Goal: Task Accomplishment & Management: Complete application form

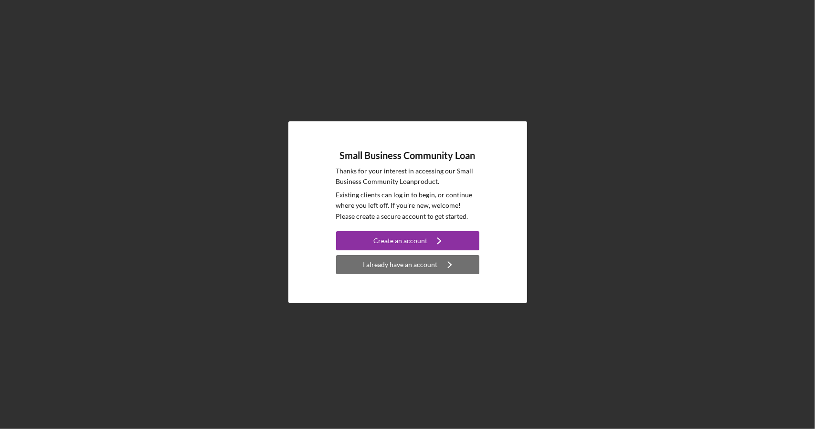
click at [407, 264] on div "I already have an account" at bounding box center [401, 264] width 75 height 19
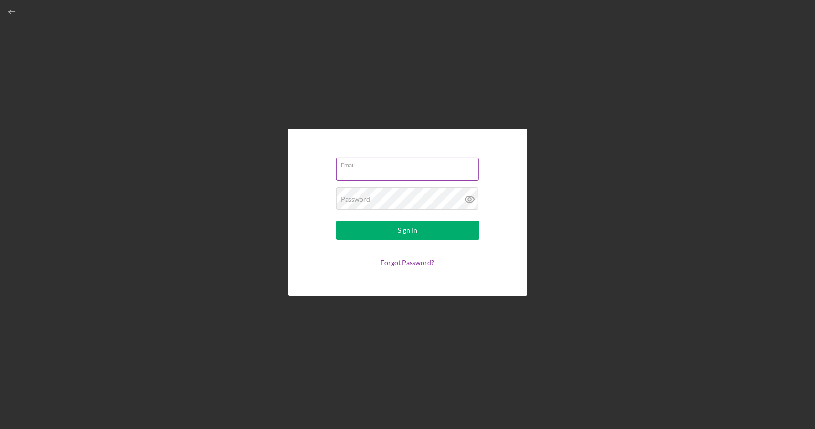
type input "[PERSON_NAME][EMAIL_ADDRESS][DOMAIN_NAME]"
click at [390, 231] on button "Sign In" at bounding box center [407, 230] width 143 height 19
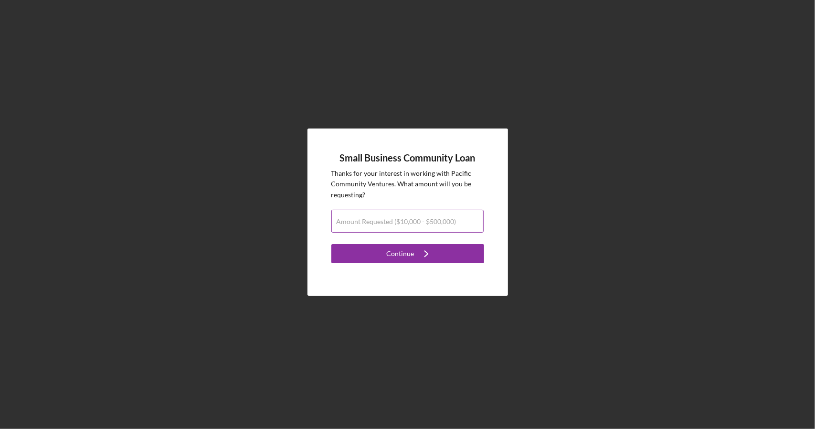
click at [408, 223] on label "Amount Requested ($10,000 - $500,000)" at bounding box center [397, 222] width 120 height 8
click at [408, 223] on input "Amount Requested ($10,000 - $500,000)" at bounding box center [408, 221] width 152 height 23
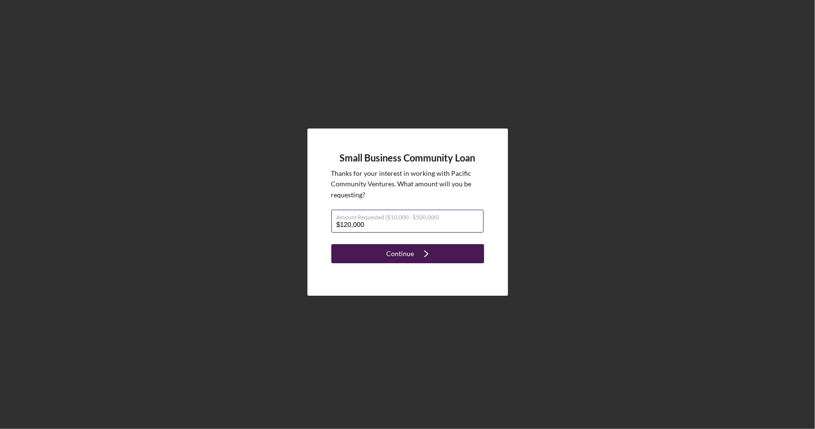
type input "$120,000"
click at [411, 255] on div "Continue" at bounding box center [401, 253] width 28 height 19
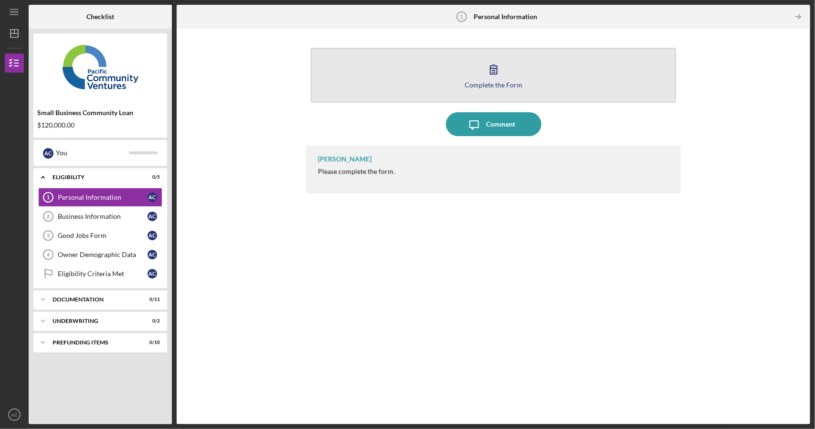
click at [487, 85] on div "Complete the Form" at bounding box center [494, 84] width 58 height 7
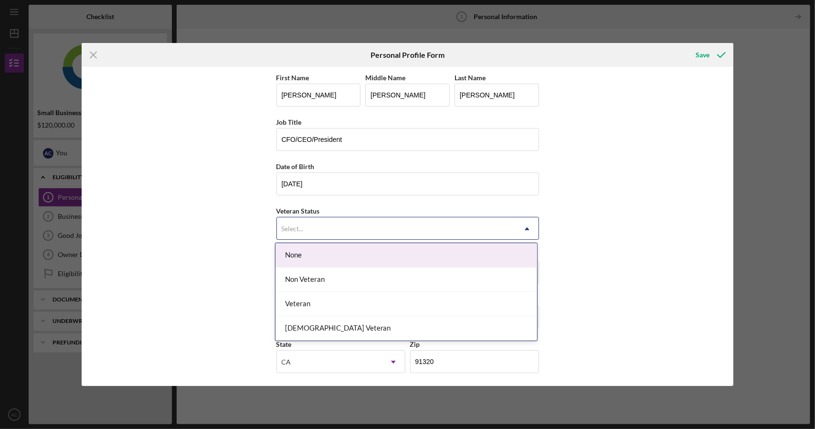
click at [320, 238] on div "Select..." at bounding box center [396, 229] width 239 height 22
click at [316, 253] on div "None" at bounding box center [407, 255] width 262 height 24
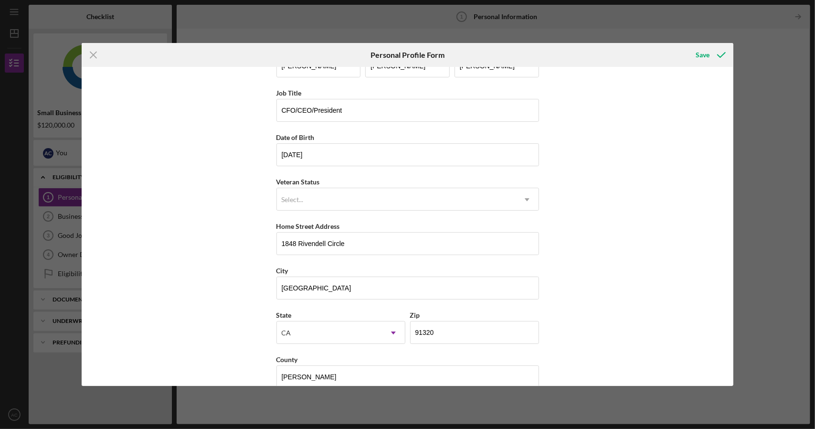
scroll to position [43, 0]
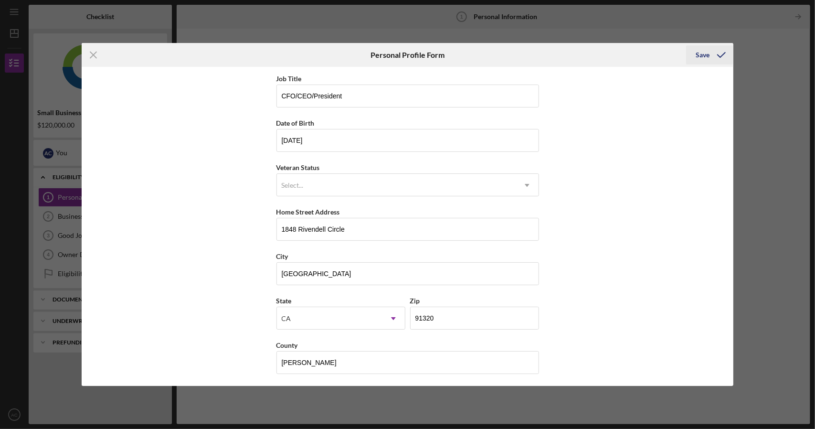
click at [700, 55] on div "Save" at bounding box center [703, 54] width 14 height 19
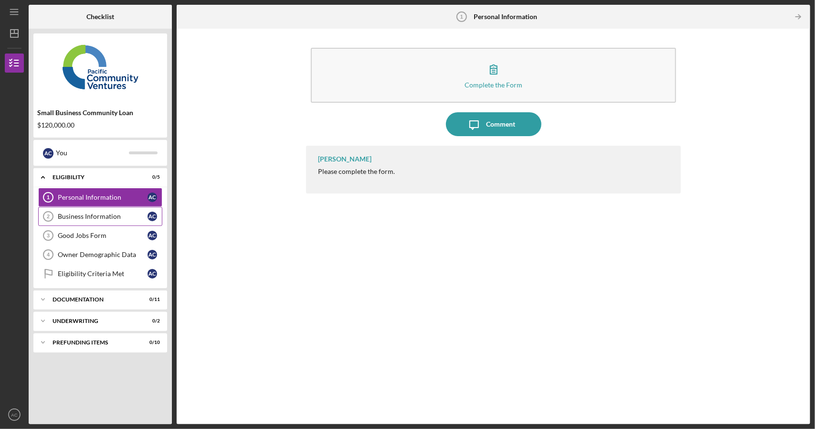
click at [95, 219] on div "Business Information" at bounding box center [103, 217] width 90 height 8
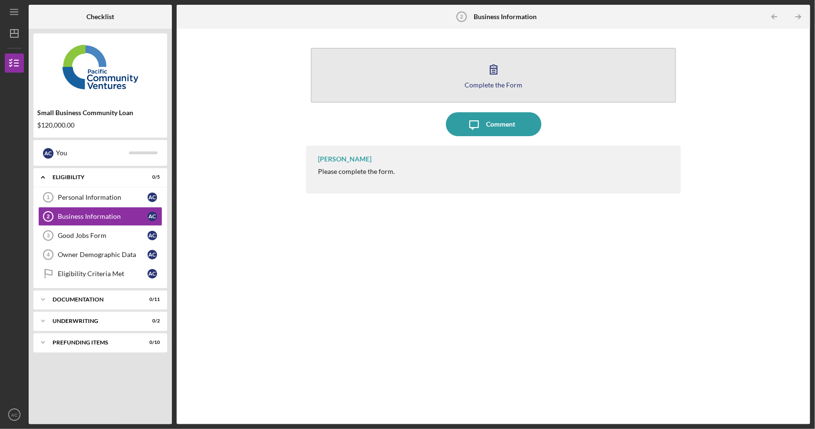
click at [485, 88] on button "Complete the Form Form" at bounding box center [493, 75] width 365 height 55
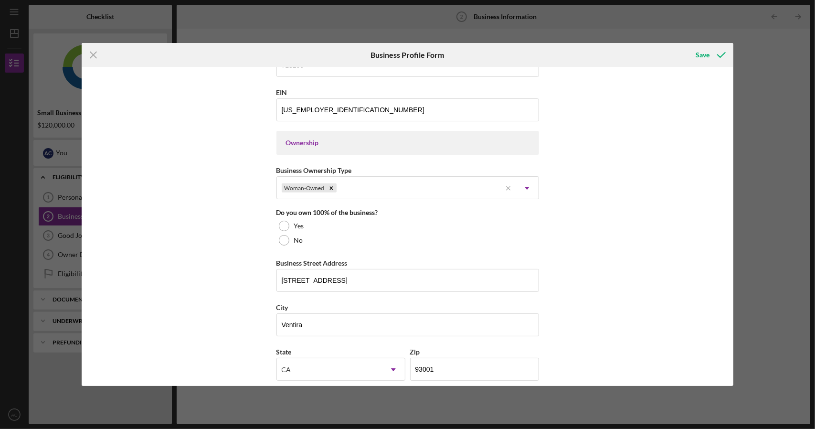
scroll to position [382, 0]
click at [279, 224] on div at bounding box center [284, 225] width 11 height 11
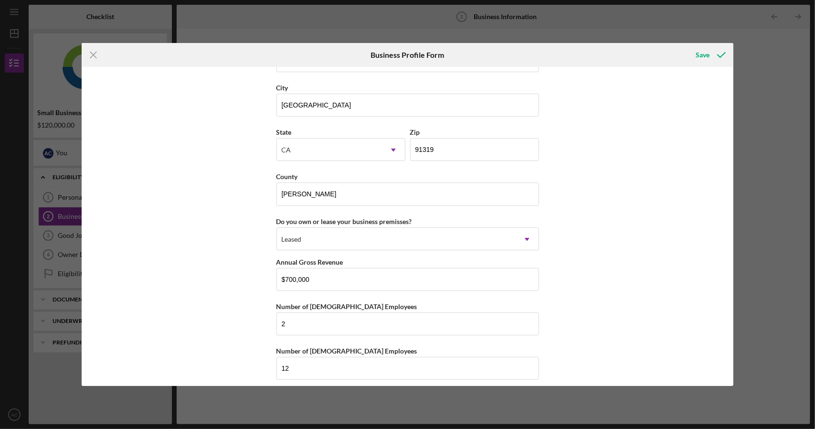
scroll to position [829, 0]
click at [289, 274] on input "$700,000" at bounding box center [408, 278] width 263 height 23
click at [288, 272] on input "$00,000" at bounding box center [408, 278] width 263 height 23
type input "$580,000"
click at [306, 321] on input "2" at bounding box center [408, 322] width 263 height 23
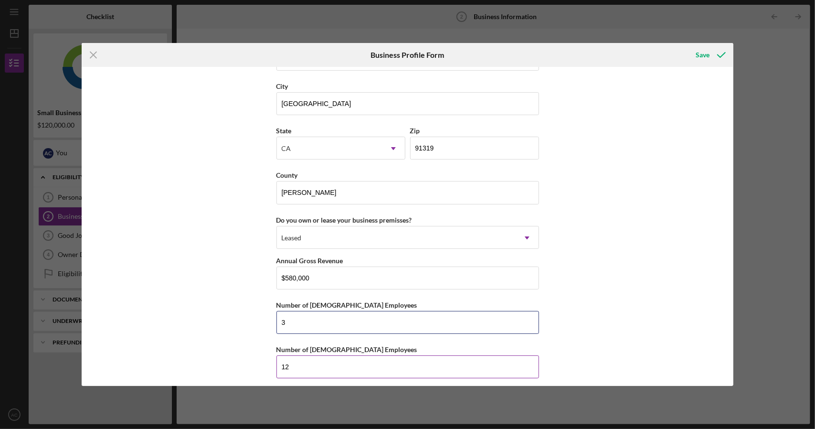
type input "3"
click at [308, 365] on input "12" at bounding box center [408, 366] width 263 height 23
type input "1"
type input "7"
type input "8"
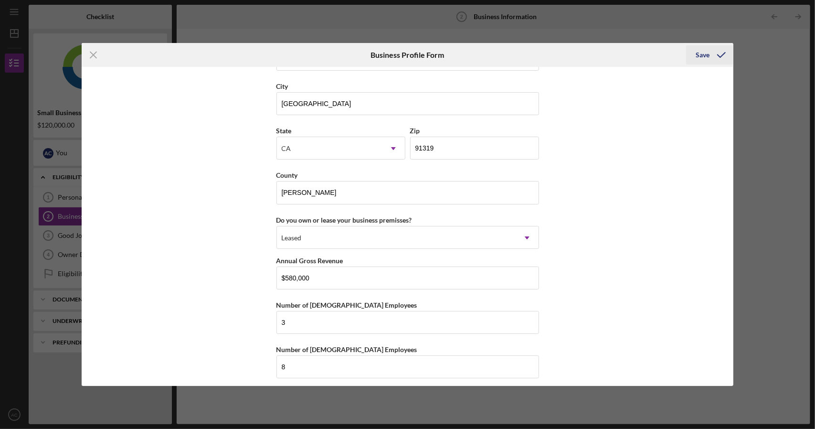
click at [705, 56] on div "Save" at bounding box center [703, 54] width 14 height 19
type input "$700,000"
type input "2"
type input "12"
type input "$580,000"
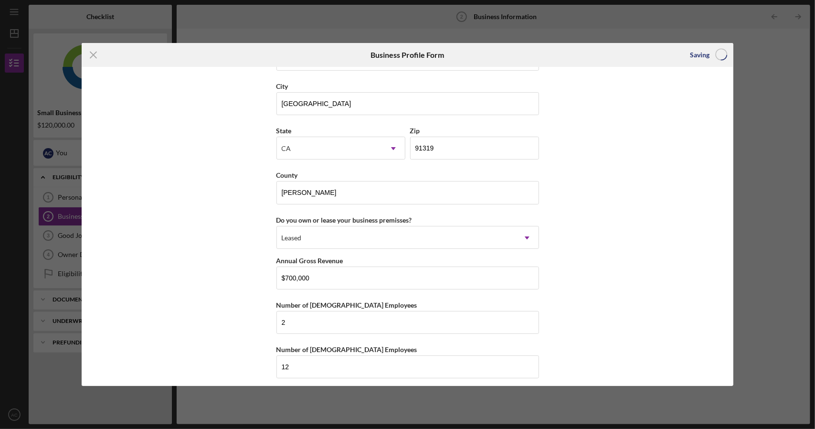
type input "3"
type input "8"
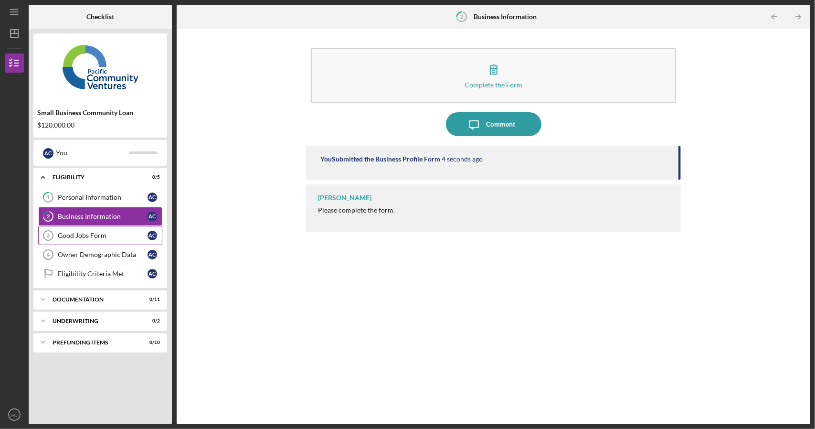
click at [81, 234] on div "Good Jobs Form" at bounding box center [103, 236] width 90 height 8
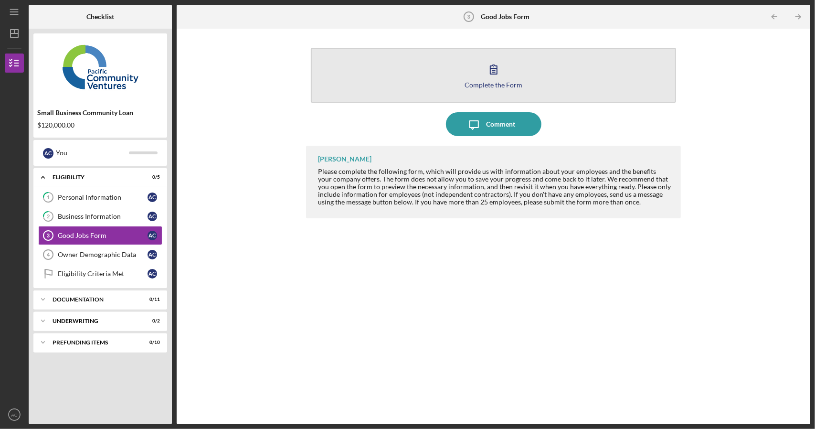
click at [511, 83] on div "Complete the Form" at bounding box center [494, 84] width 58 height 7
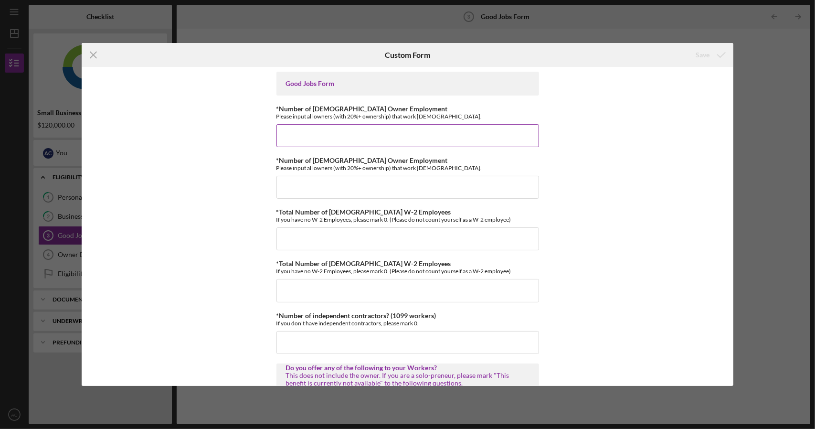
click at [375, 139] on input "*Number of [DEMOGRAPHIC_DATA] Owner Employment" at bounding box center [408, 135] width 263 height 23
click at [351, 189] on input "*Number of [DEMOGRAPHIC_DATA] Owner Employment" at bounding box center [408, 187] width 263 height 23
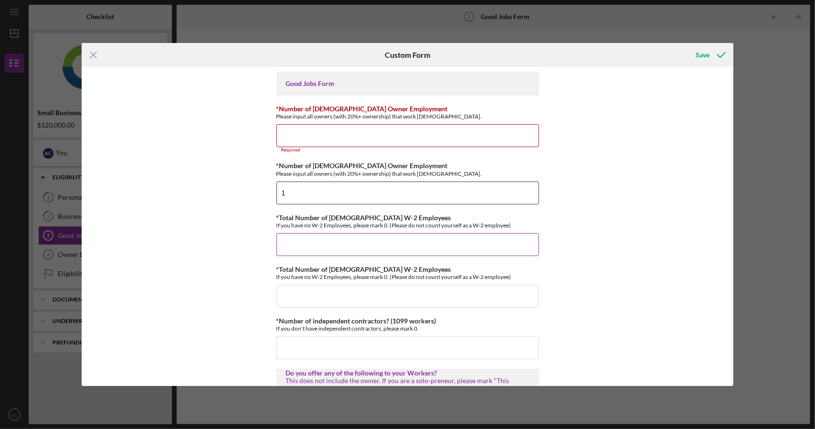
type input "1"
click at [320, 245] on input "*Total Number of [DEMOGRAPHIC_DATA] W-2 Employees" at bounding box center [408, 244] width 263 height 23
type input "3"
click at [327, 293] on input "*Total Number of [DEMOGRAPHIC_DATA] W-2 Employees" at bounding box center [408, 296] width 263 height 23
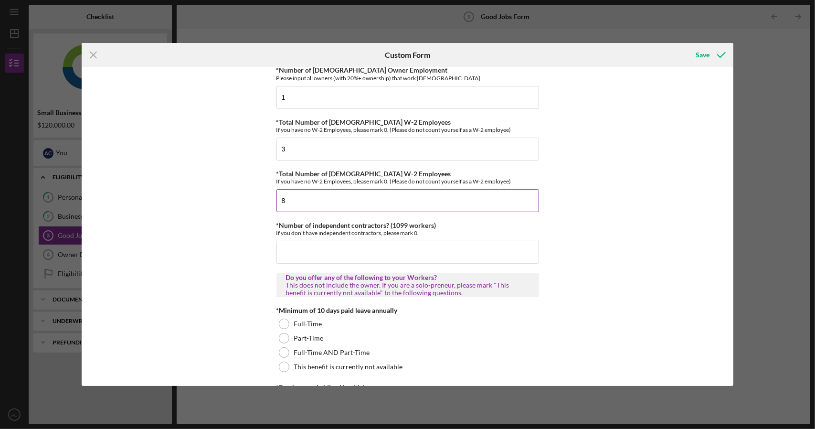
scroll to position [143, 0]
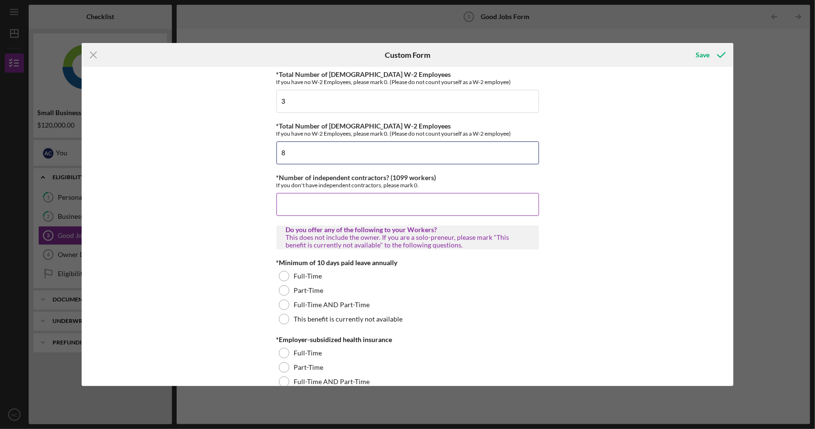
type input "8"
click at [333, 206] on input "*Number of independent contractors? (1099 workers)" at bounding box center [408, 204] width 263 height 23
type input "1"
type input "0"
click at [284, 301] on div at bounding box center [284, 305] width 11 height 11
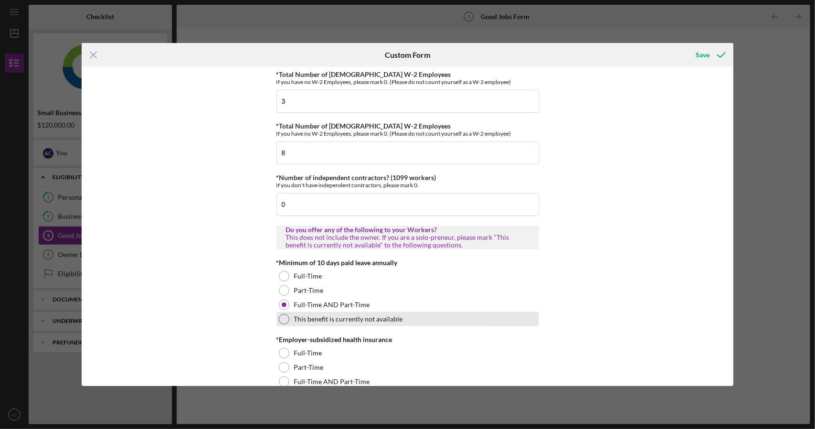
click at [285, 319] on div at bounding box center [284, 319] width 11 height 11
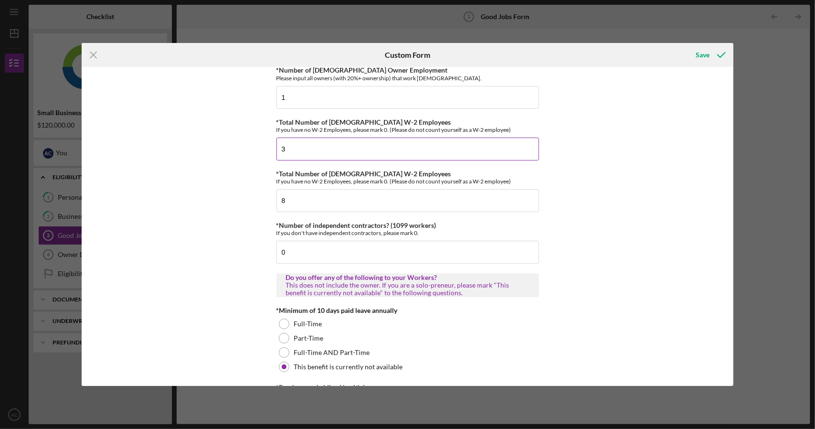
scroll to position [0, 0]
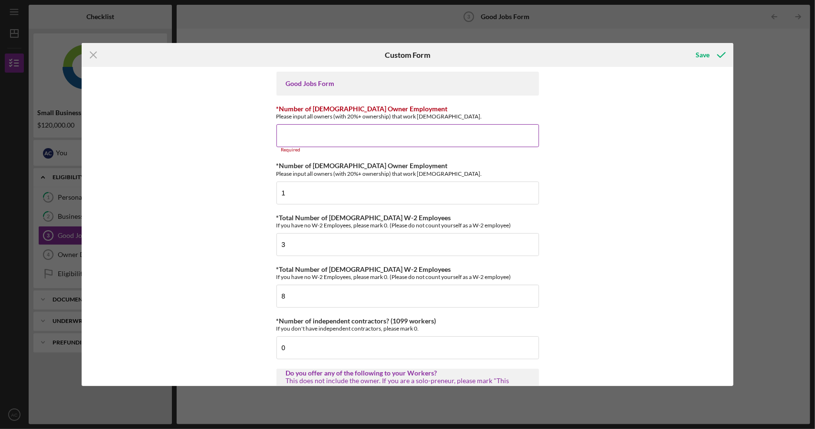
click at [369, 134] on input "*Number of [DEMOGRAPHIC_DATA] Owner Employment" at bounding box center [408, 135] width 263 height 23
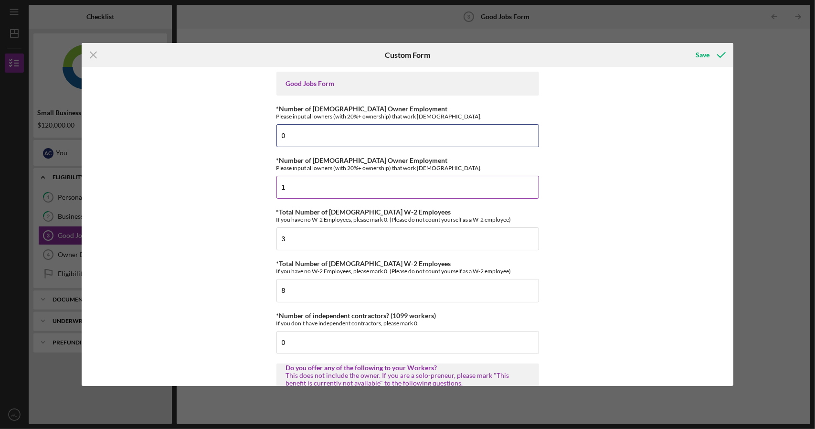
type input "0"
click at [318, 184] on input "1" at bounding box center [408, 187] width 263 height 23
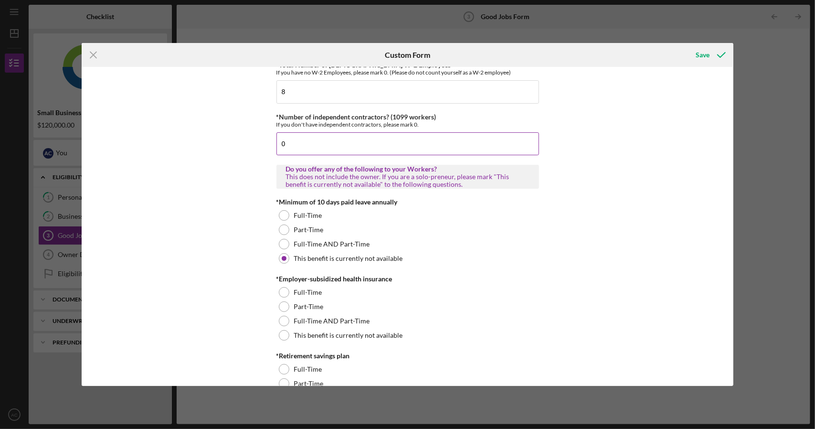
scroll to position [239, 0]
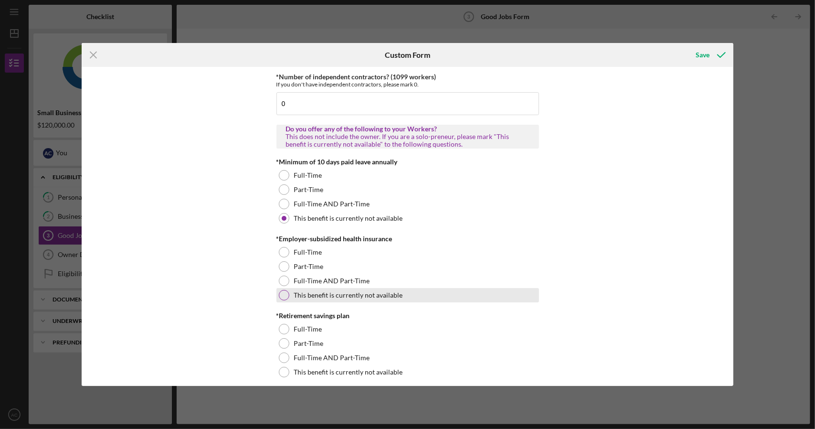
click at [281, 294] on div at bounding box center [284, 295] width 11 height 11
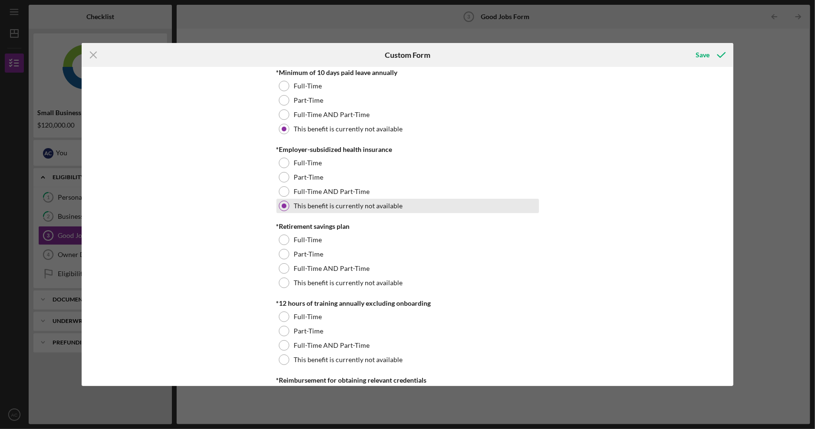
scroll to position [382, 0]
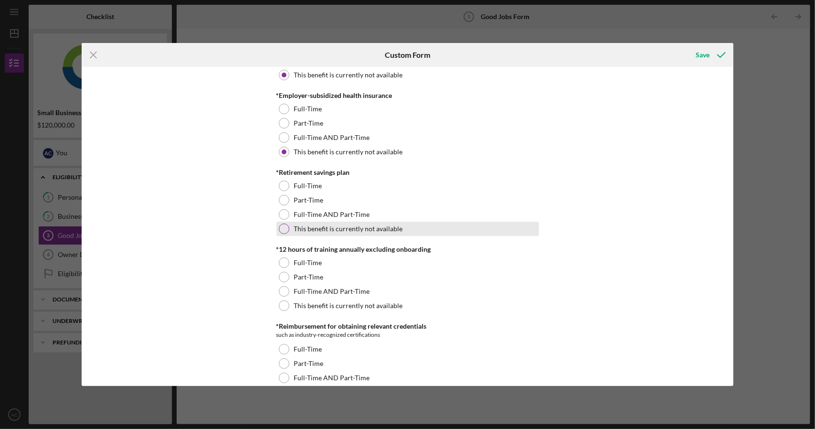
click at [281, 227] on div at bounding box center [284, 229] width 11 height 11
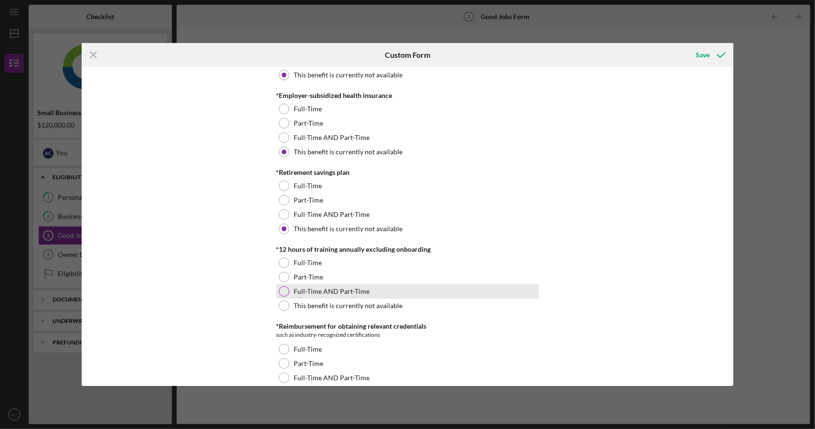
click at [281, 290] on div at bounding box center [284, 291] width 11 height 11
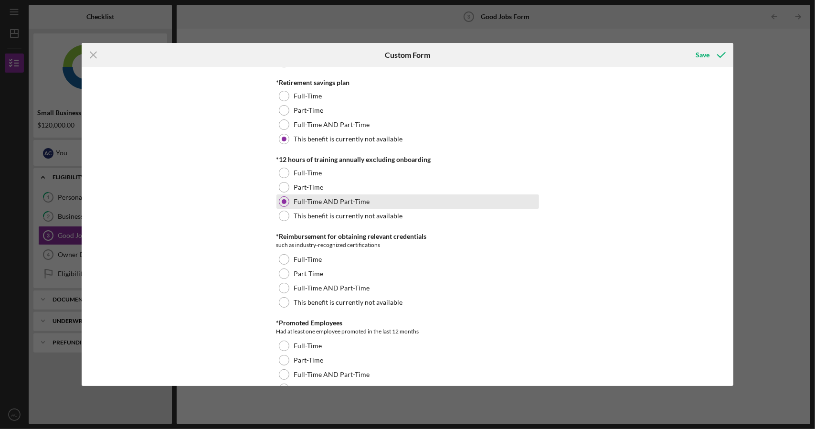
scroll to position [525, 0]
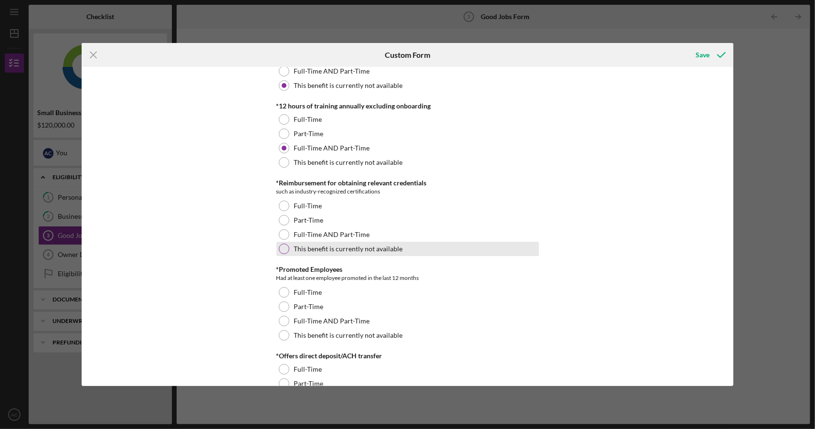
click at [285, 248] on div at bounding box center [284, 249] width 11 height 11
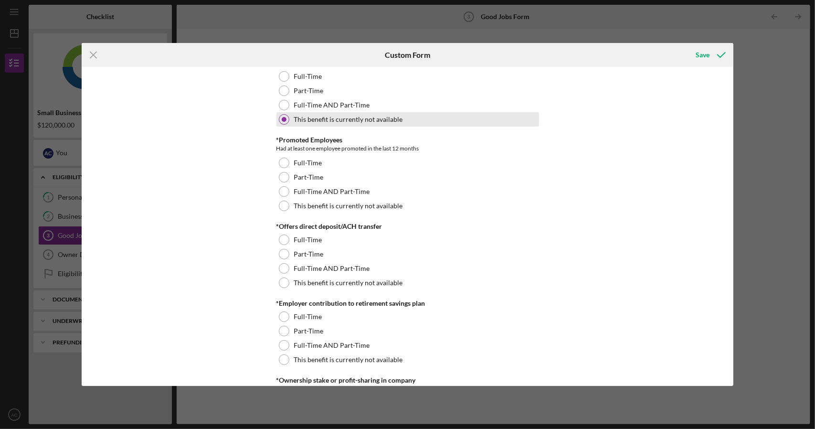
scroll to position [669, 0]
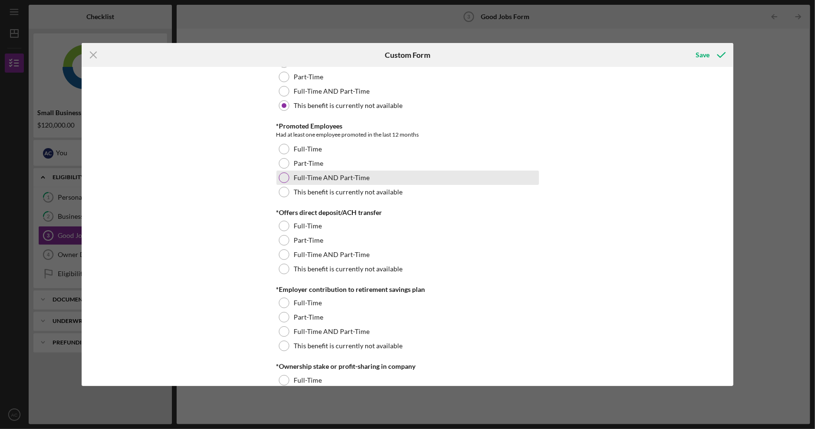
click at [283, 177] on div at bounding box center [284, 177] width 11 height 11
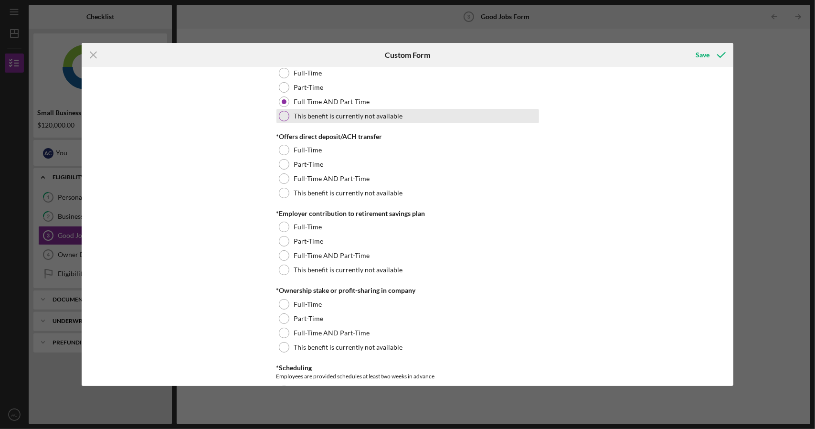
scroll to position [764, 0]
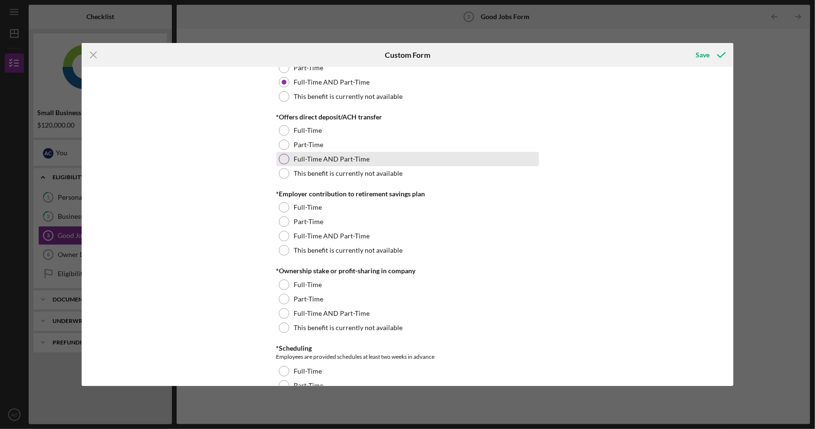
click at [280, 161] on div at bounding box center [284, 159] width 11 height 11
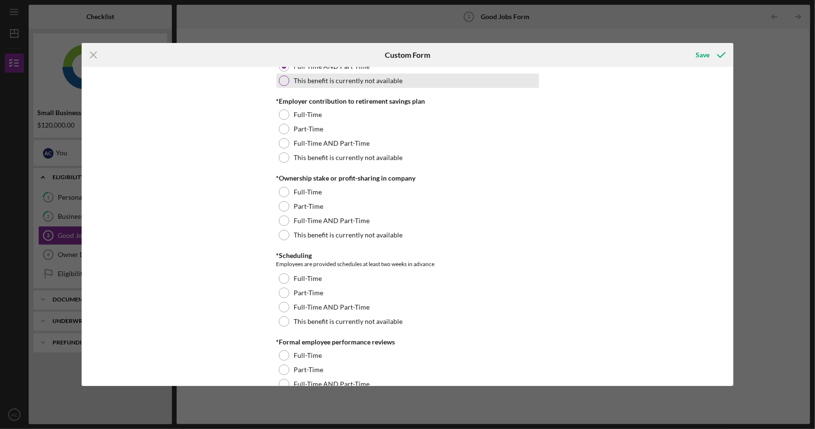
scroll to position [860, 0]
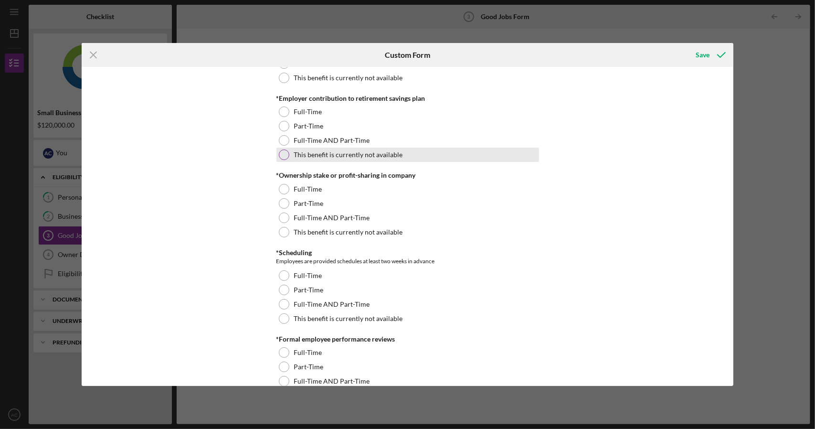
click at [283, 152] on div at bounding box center [284, 155] width 11 height 11
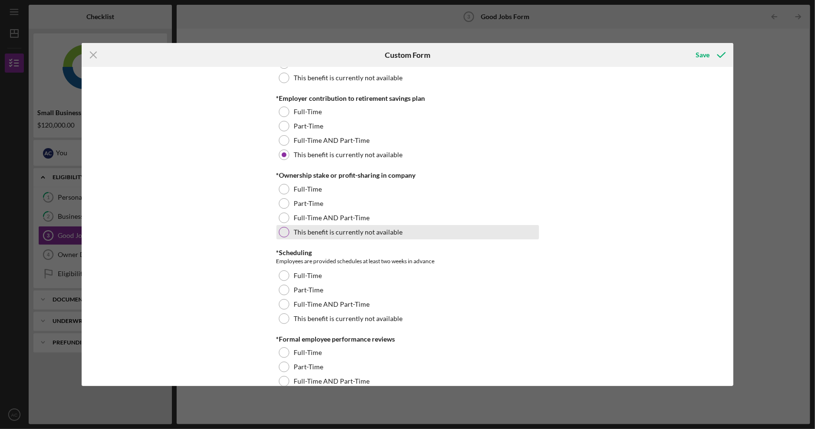
click at [279, 231] on div at bounding box center [284, 232] width 11 height 11
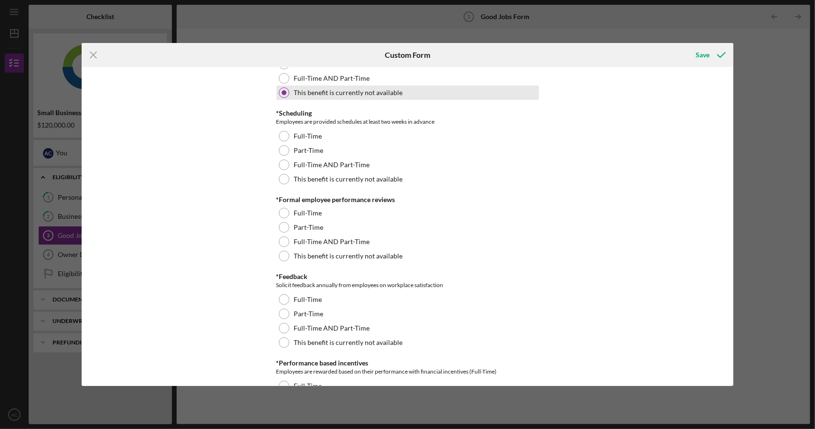
scroll to position [1003, 0]
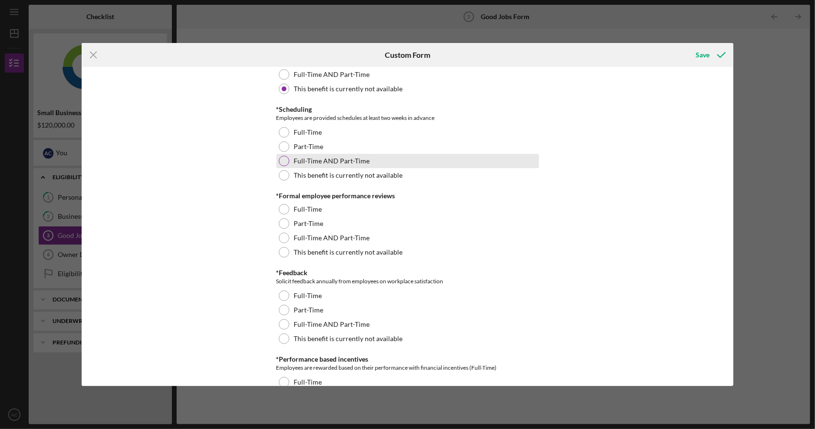
click at [284, 160] on div at bounding box center [284, 161] width 11 height 11
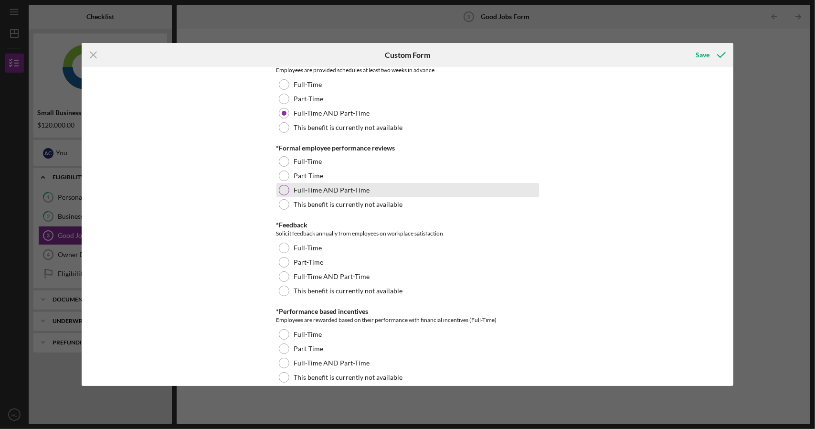
click at [288, 187] on div "Full-Time AND Part-Time" at bounding box center [408, 190] width 263 height 14
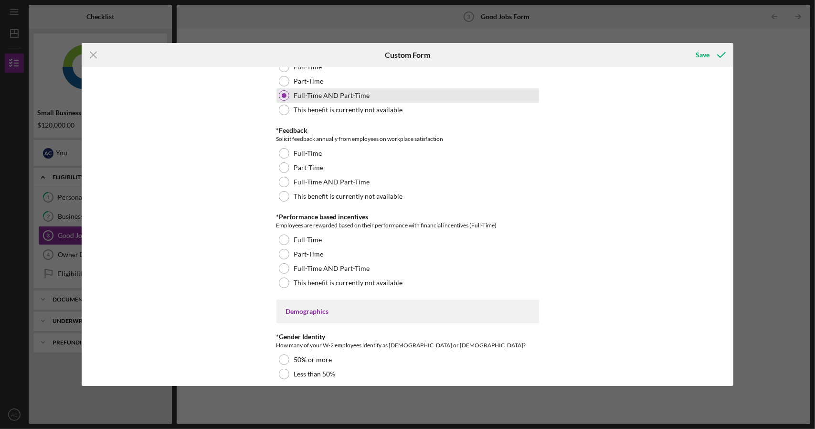
scroll to position [1147, 0]
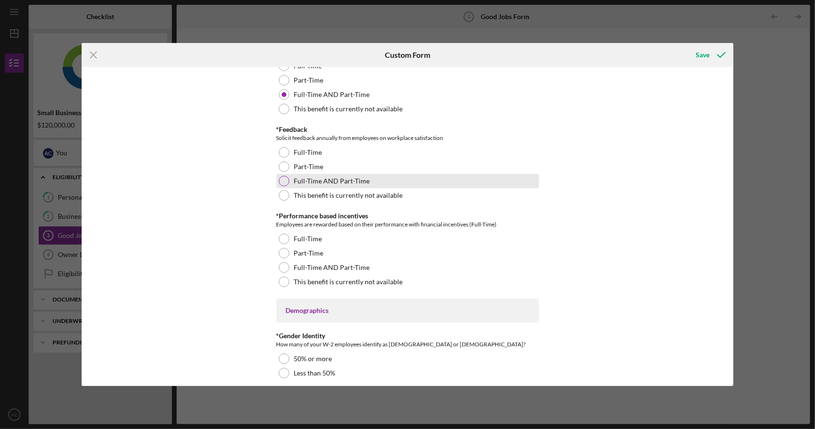
click at [281, 178] on div at bounding box center [284, 181] width 11 height 11
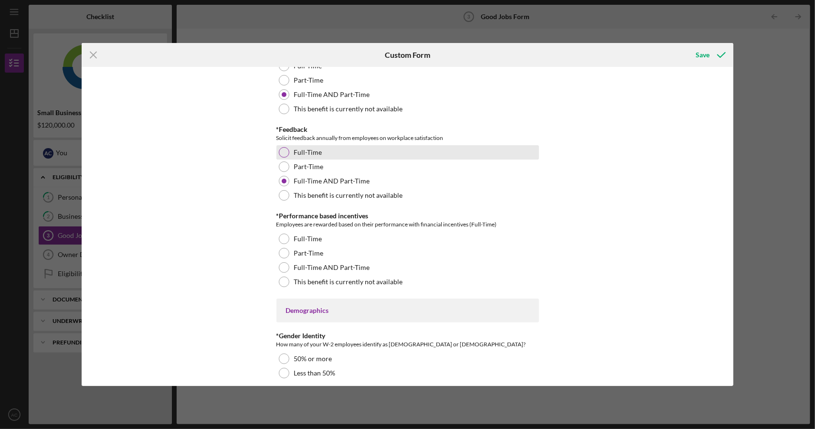
scroll to position [1194, 0]
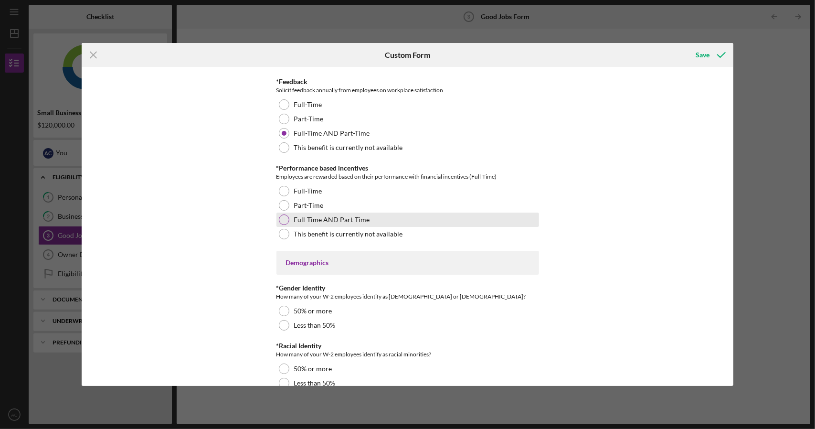
click at [282, 219] on div at bounding box center [284, 219] width 11 height 11
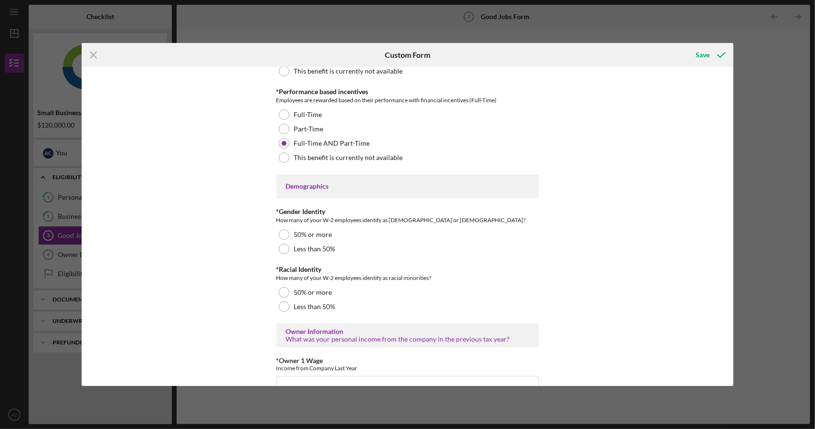
scroll to position [1290, 0]
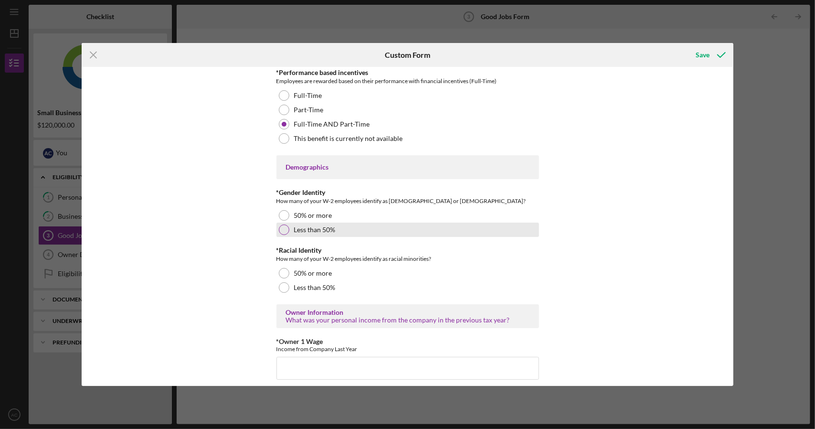
click at [281, 230] on div at bounding box center [284, 230] width 11 height 11
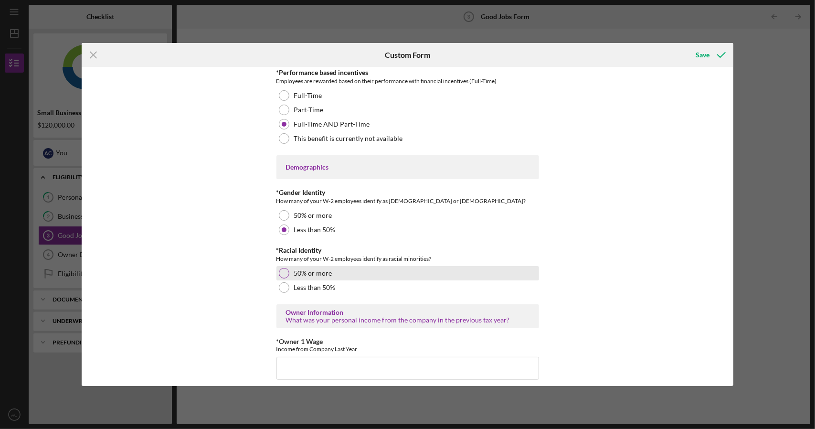
click at [281, 271] on div at bounding box center [284, 273] width 11 height 11
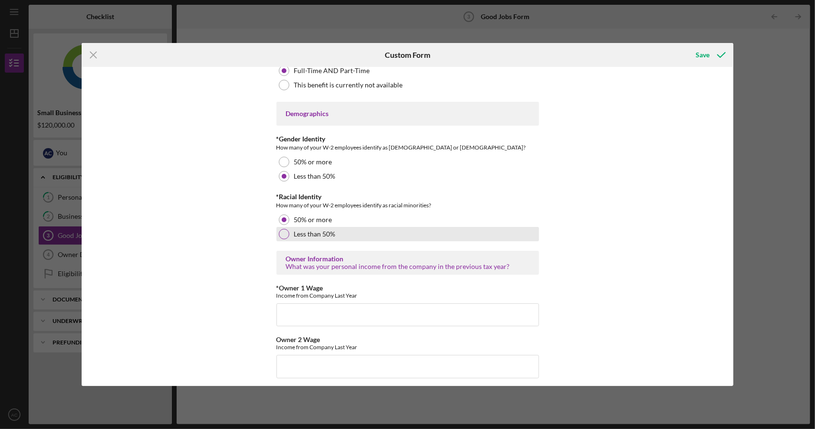
scroll to position [1385, 0]
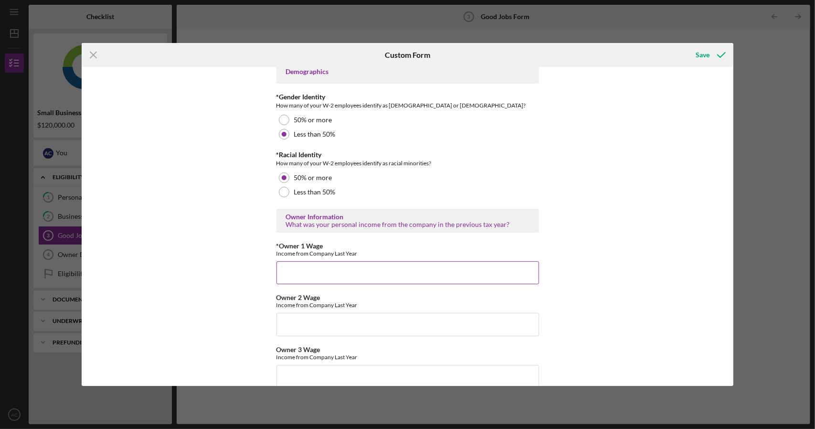
click at [355, 273] on input "*Owner 1 Wage" at bounding box center [408, 272] width 263 height 23
type input "0"
click at [294, 321] on input "Owner 2 Wage" at bounding box center [408, 324] width 263 height 23
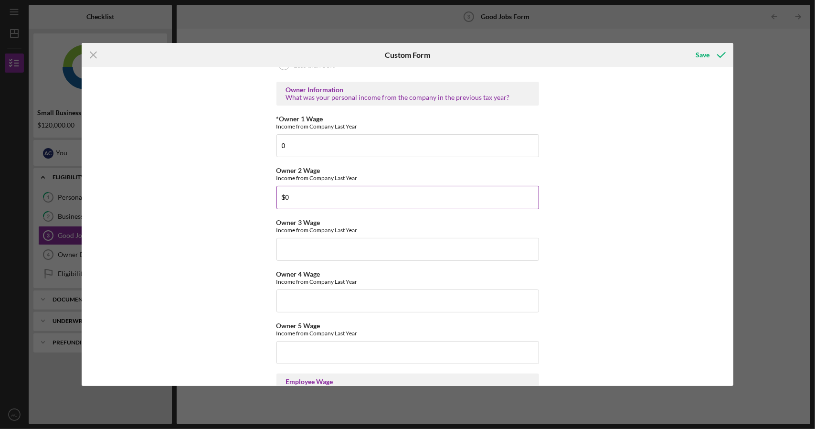
scroll to position [1529, 0]
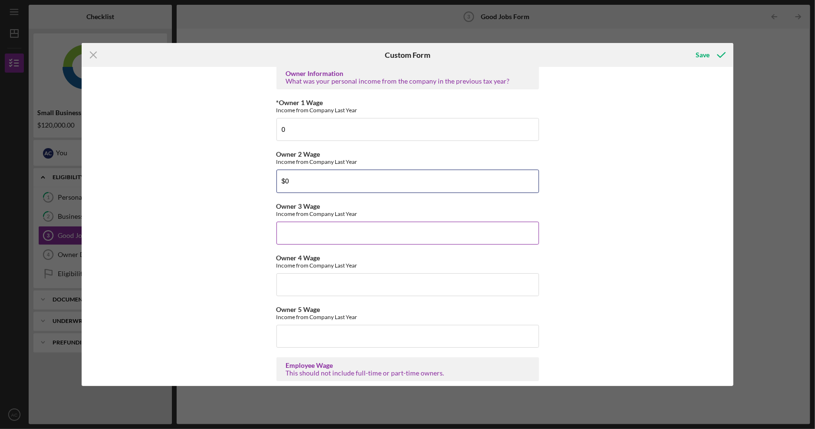
type input "$0"
click at [299, 233] on input "Owner 3 Wage" at bounding box center [408, 233] width 263 height 23
type input "$0"
click at [297, 278] on input "Owner 4 Wage" at bounding box center [408, 284] width 263 height 23
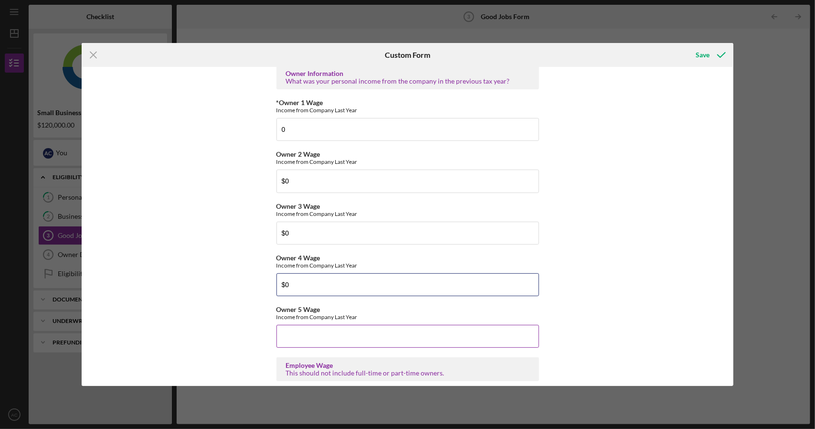
type input "$0"
click at [295, 337] on input "Owner 5 Wage" at bounding box center [408, 336] width 263 height 23
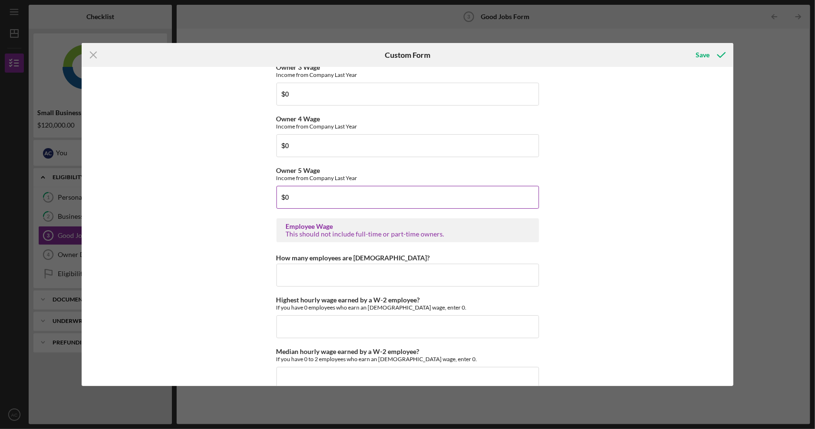
scroll to position [1672, 0]
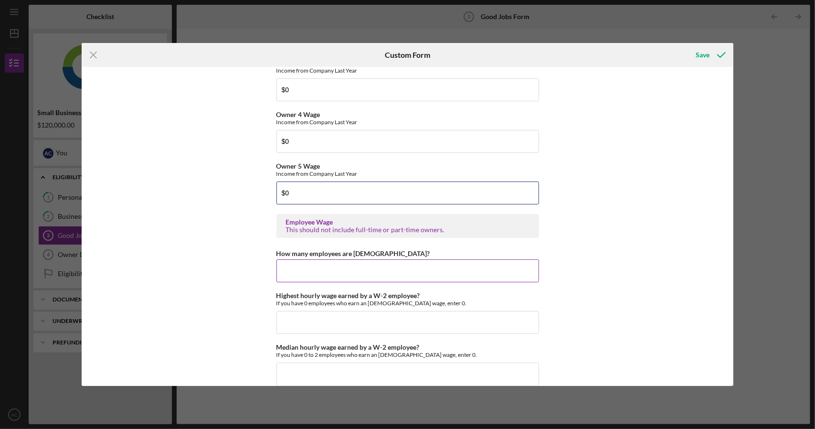
type input "$0"
click at [310, 270] on input "How many employees are [DEMOGRAPHIC_DATA]?" at bounding box center [408, 270] width 263 height 23
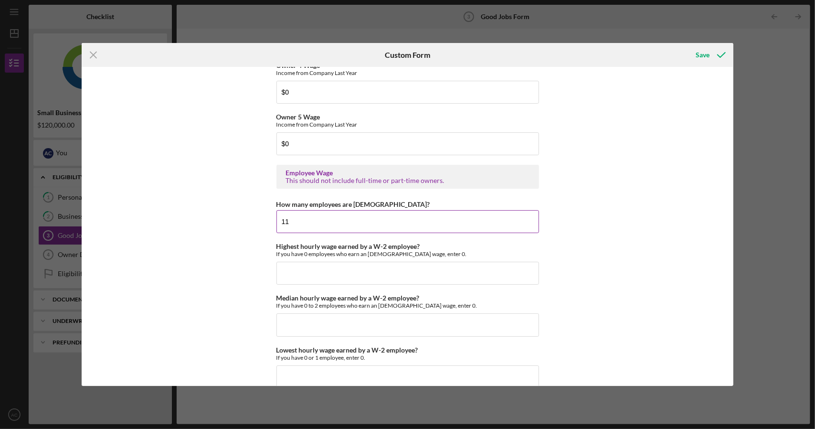
scroll to position [1768, 0]
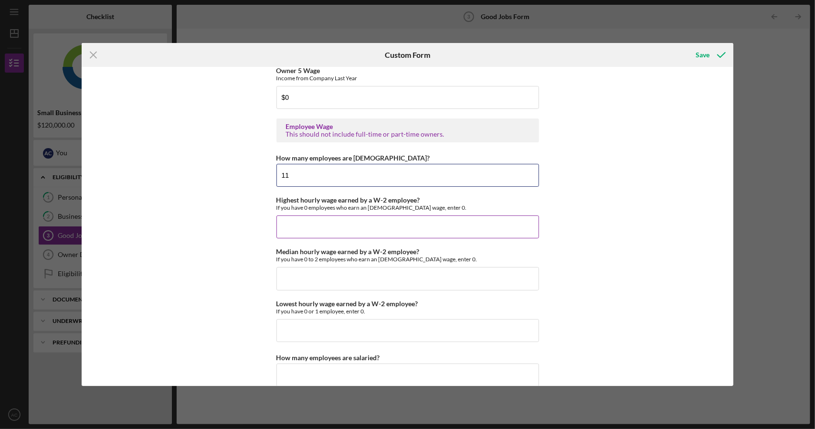
type input "11"
click at [330, 229] on input "Highest hourly wage earned by a W-2 employee?" at bounding box center [408, 226] width 263 height 23
type input "$23"
click at [322, 272] on input "Median hourly wage earned by a W-2 employee?" at bounding box center [408, 278] width 263 height 23
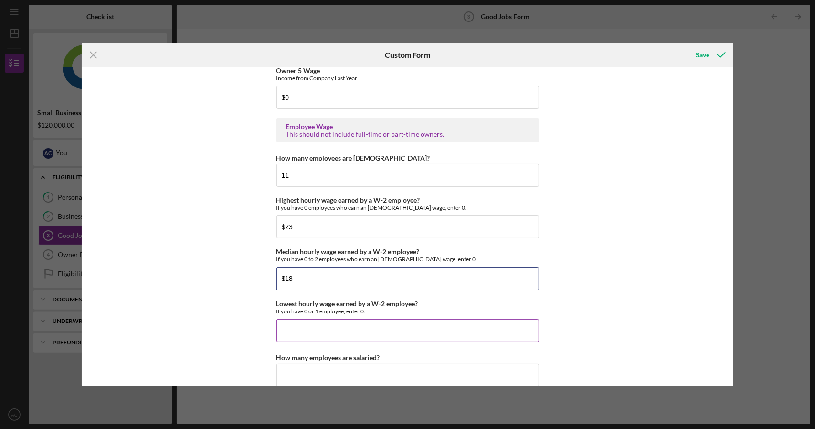
type input "$18"
click at [364, 329] on input "Lowest hourly wage earned by a W-2 employee?" at bounding box center [408, 330] width 263 height 23
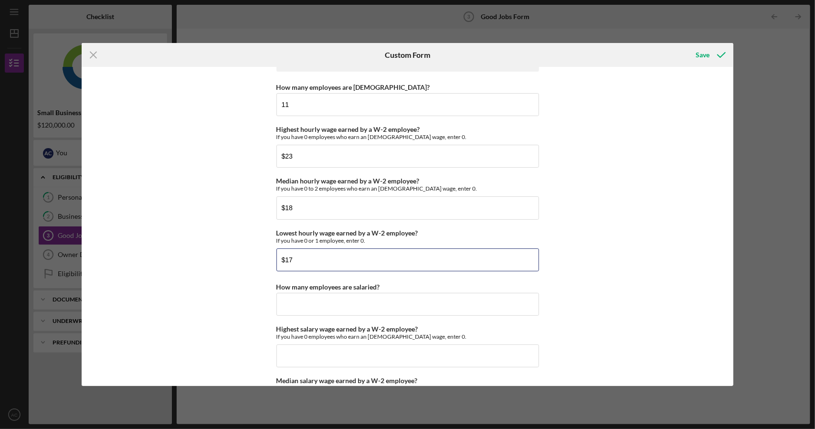
scroll to position [1863, 0]
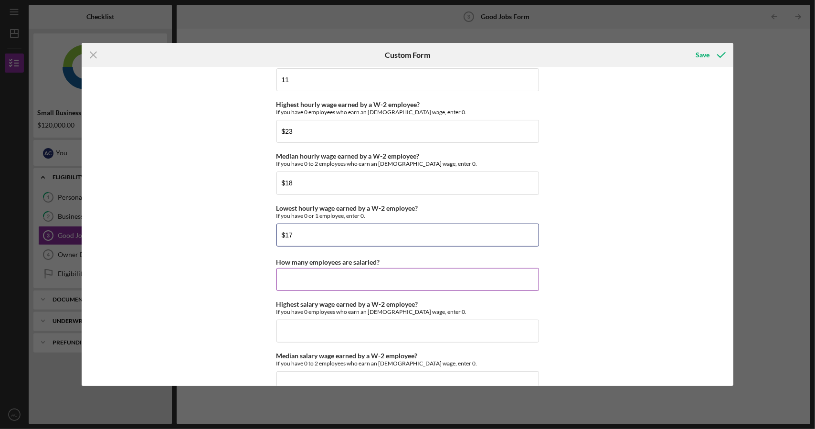
type input "$17"
click at [443, 274] on input "How many employees are salaried?" at bounding box center [408, 279] width 263 height 23
type input "0"
click at [397, 322] on input "Highest salary wage earned by a W-2 employee?" at bounding box center [408, 331] width 263 height 23
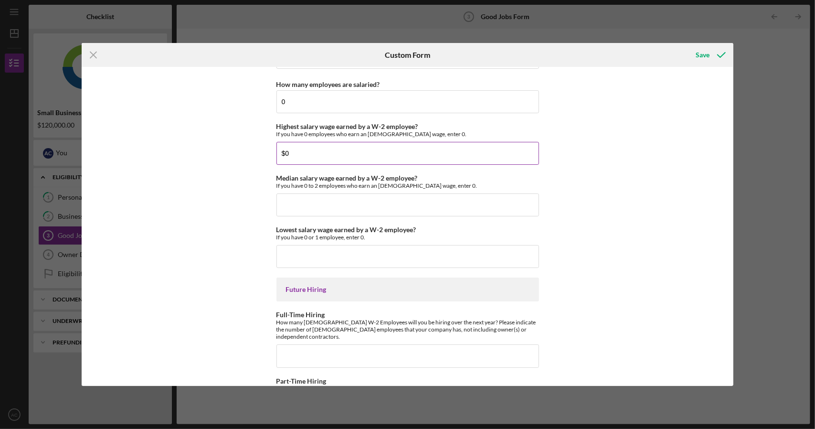
scroll to position [2054, 0]
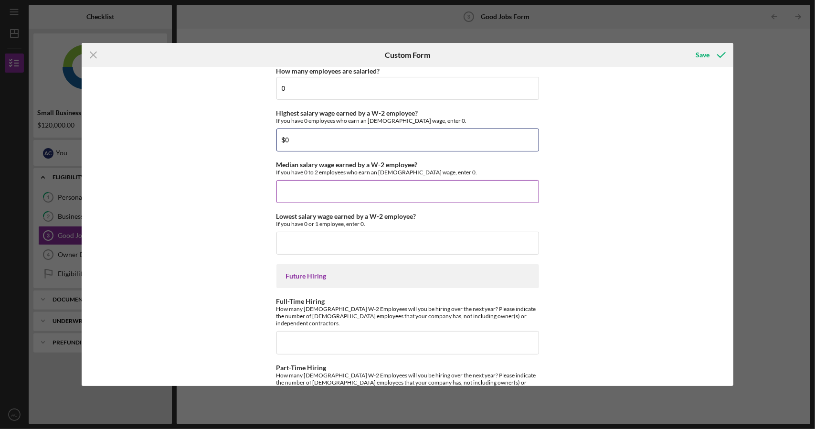
type input "$0"
click at [343, 189] on input "Median salary wage earned by a W-2 employee?" at bounding box center [408, 191] width 263 height 23
type input "$0"
click at [351, 236] on input "Lowest salary wage earned by a W-2 employee?" at bounding box center [408, 243] width 263 height 23
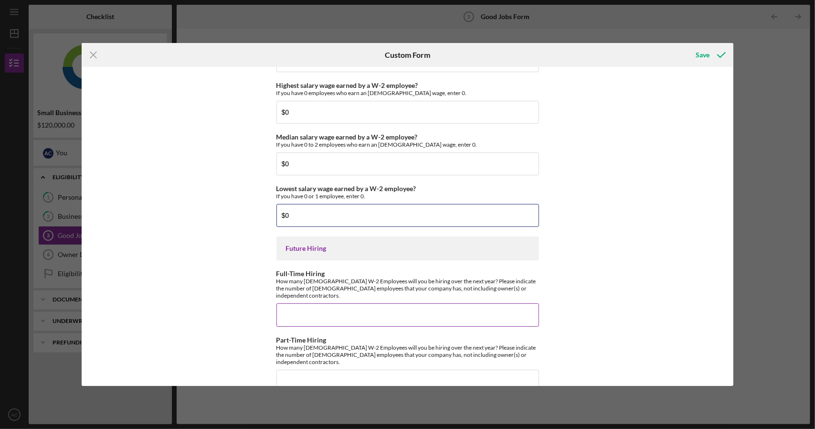
type input "$0"
click at [316, 308] on input "Full-Time Hiring" at bounding box center [408, 314] width 263 height 23
type input "1"
click at [312, 370] on input "Part-Time Hiring" at bounding box center [408, 381] width 263 height 23
type input "1"
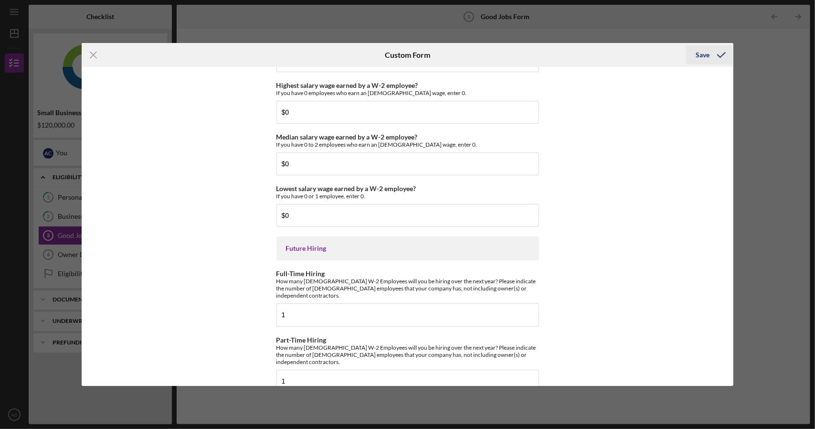
click at [708, 55] on div "Save" at bounding box center [703, 54] width 14 height 19
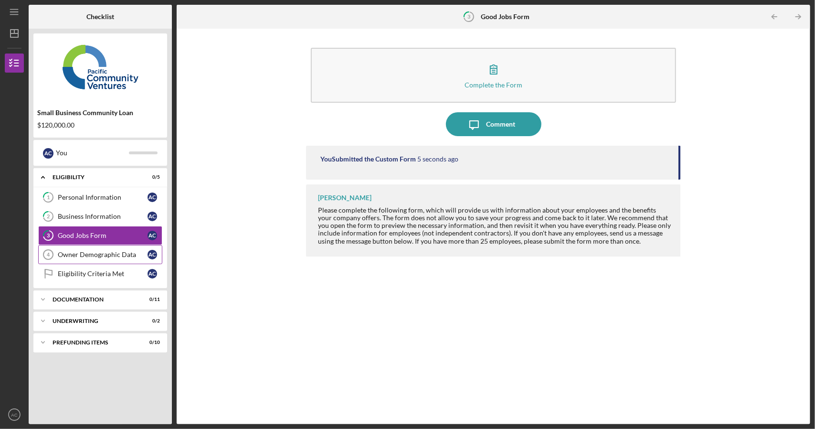
click at [93, 252] on div "Owner Demographic Data" at bounding box center [103, 255] width 90 height 8
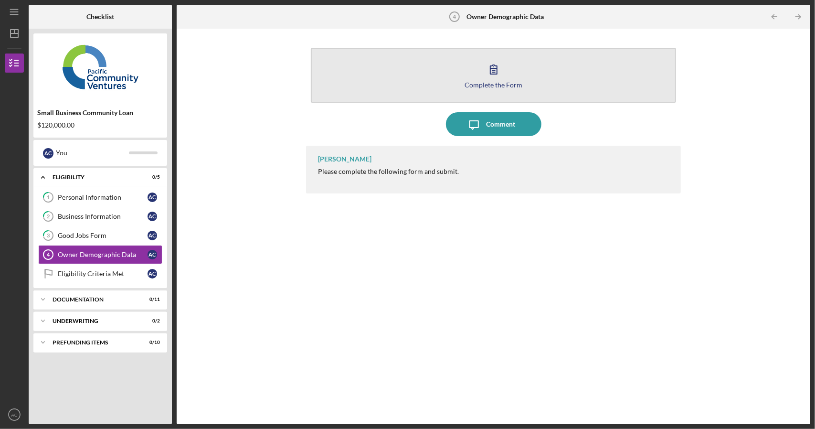
click at [504, 73] on icon "button" at bounding box center [494, 69] width 24 height 24
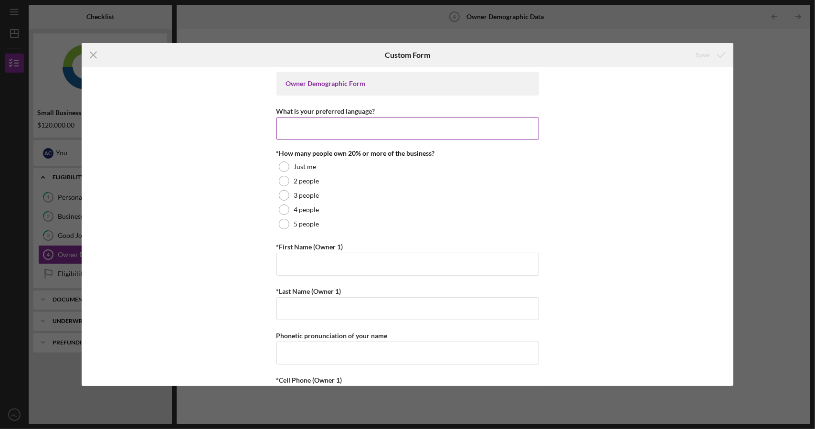
click at [337, 127] on input "What is your preferred language?" at bounding box center [408, 128] width 263 height 23
type input "English"
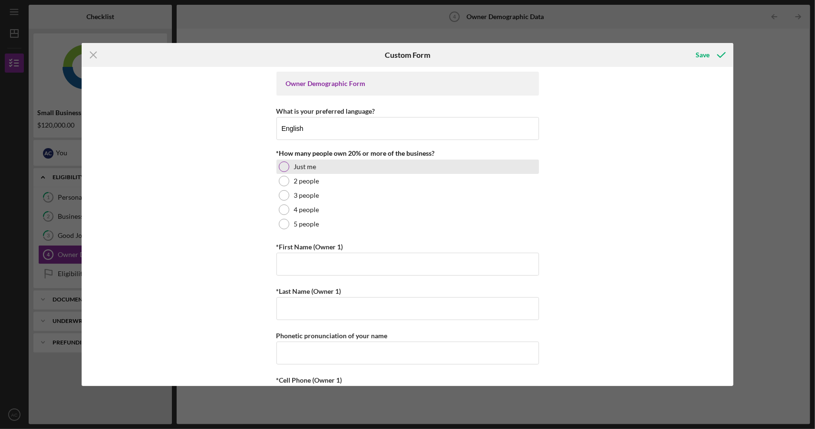
click at [280, 168] on div at bounding box center [284, 166] width 11 height 11
click at [301, 263] on input "*First Name (Owner 1)" at bounding box center [408, 264] width 263 height 23
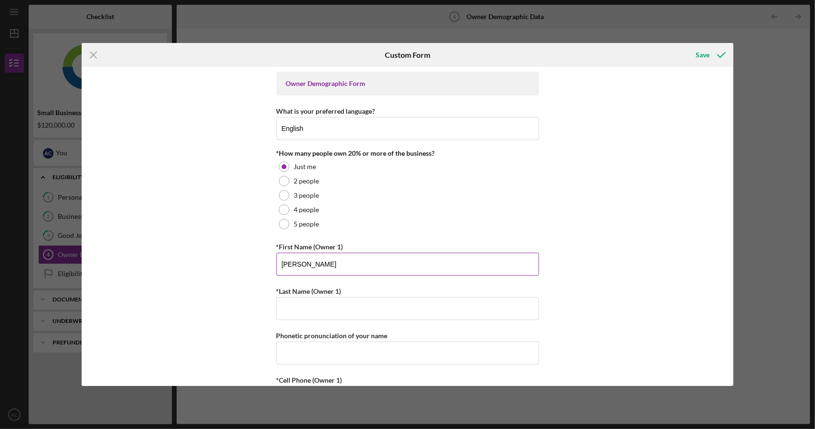
type input "[PERSON_NAME]"
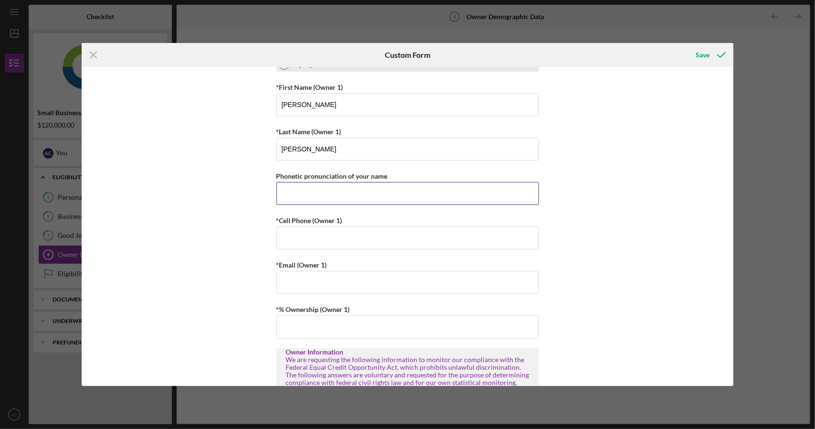
scroll to position [191, 0]
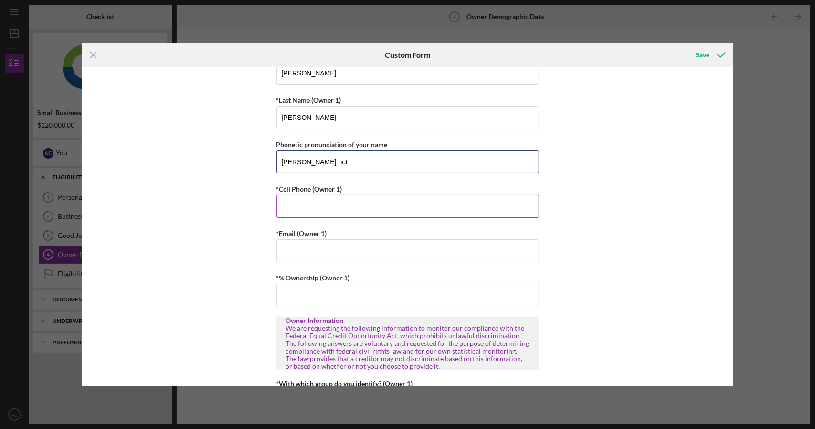
type input "[PERSON_NAME] net"
click at [311, 206] on input "*Cell Phone (Owner 1)" at bounding box center [408, 206] width 263 height 23
type input "[PHONE_NUMBER]"
click at [306, 257] on input "*Email (Owner 1)" at bounding box center [408, 250] width 263 height 23
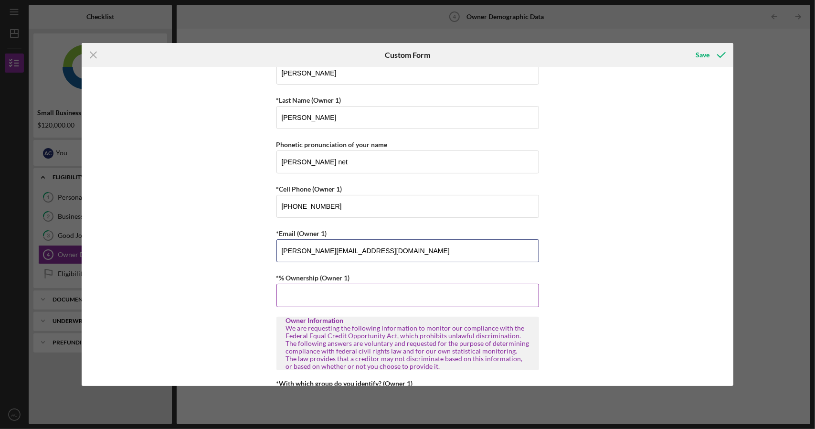
type input "[PERSON_NAME][EMAIL_ADDRESS][DOMAIN_NAME]"
click at [305, 299] on input "*% Ownership (Owner 1)" at bounding box center [408, 295] width 263 height 23
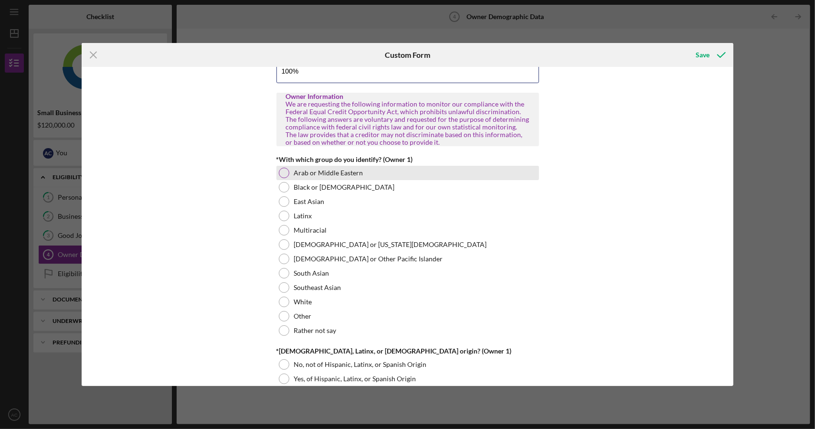
scroll to position [430, 0]
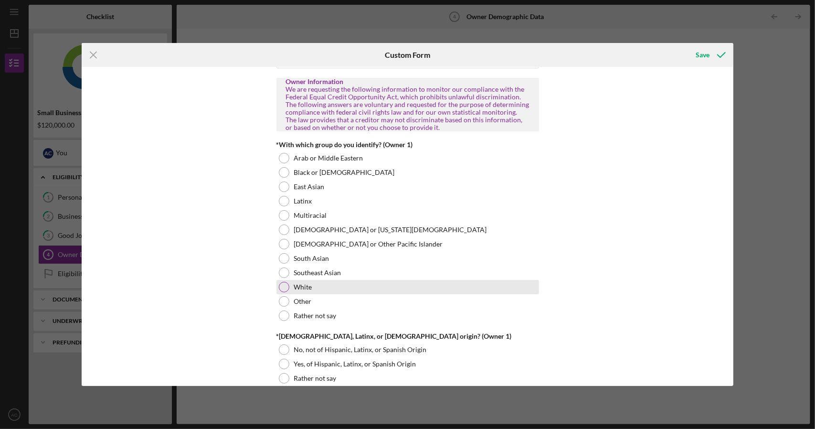
type input "100.00000%"
click at [294, 286] on label "White" at bounding box center [303, 287] width 18 height 8
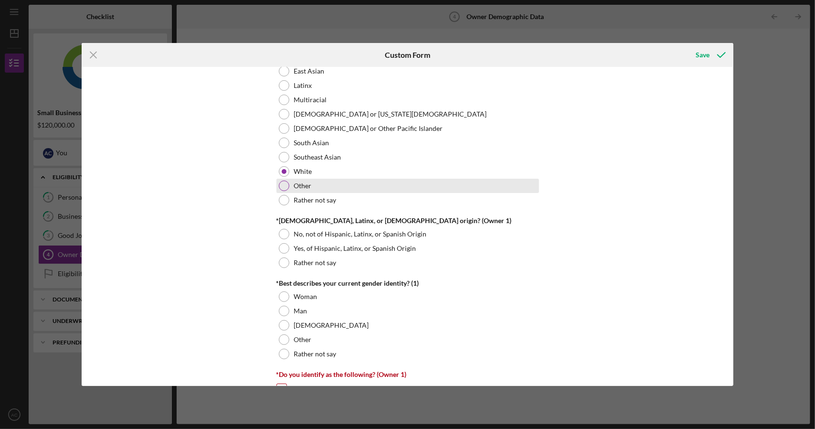
scroll to position [621, 0]
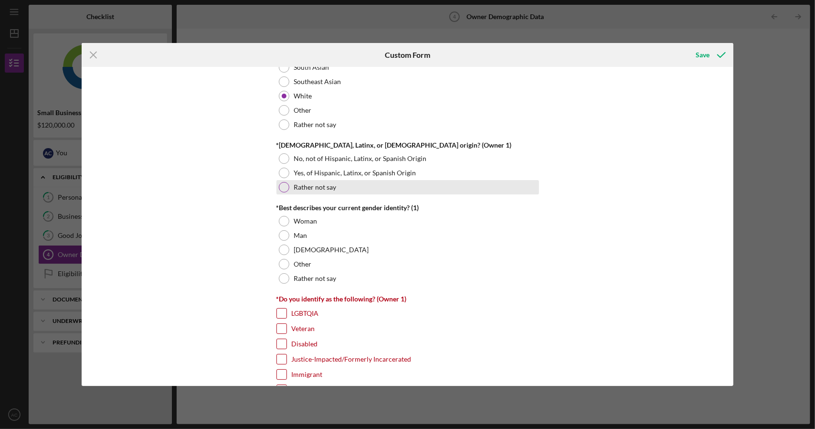
click at [323, 189] on label "Rather not say" at bounding box center [315, 187] width 43 height 8
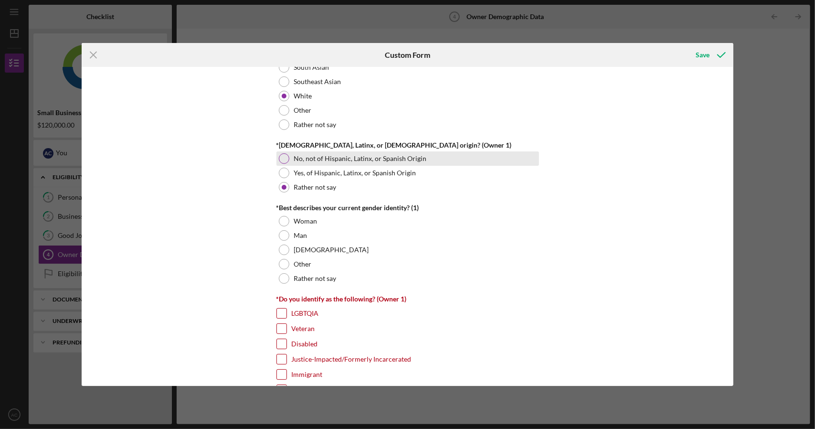
click at [332, 158] on label "No, not of Hispanic, Latinx, or Spanish Origin" at bounding box center [360, 159] width 133 height 8
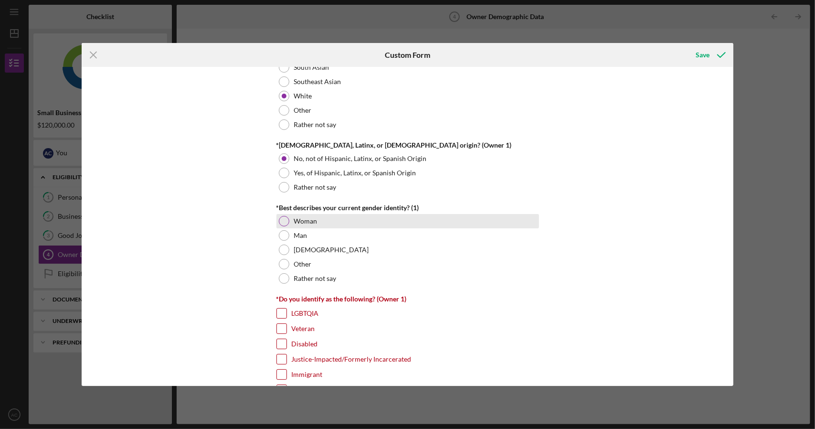
click at [290, 219] on div "Woman" at bounding box center [408, 221] width 263 height 14
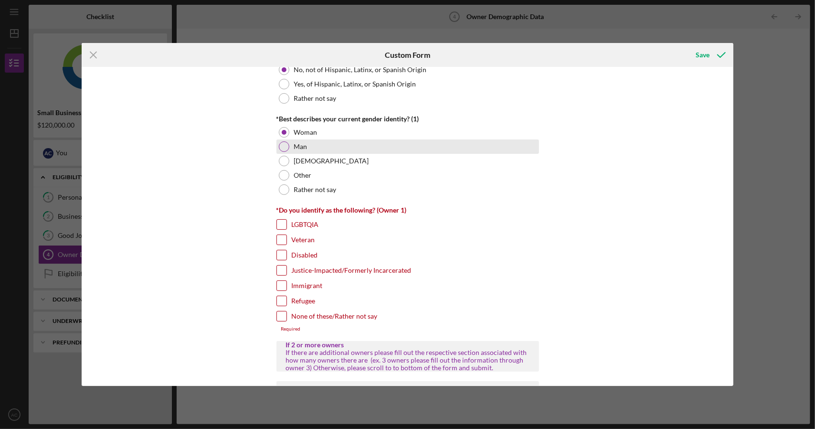
scroll to position [717, 0]
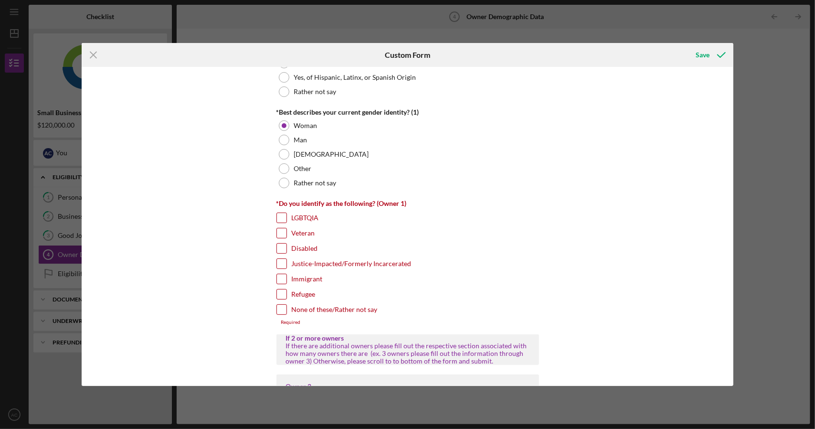
click at [280, 247] on input "Disabled" at bounding box center [282, 249] width 10 height 10
checkbox input "true"
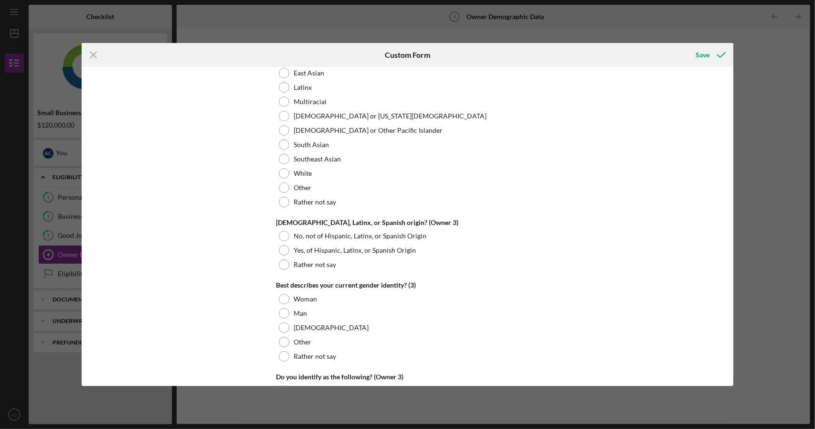
scroll to position [2030, 0]
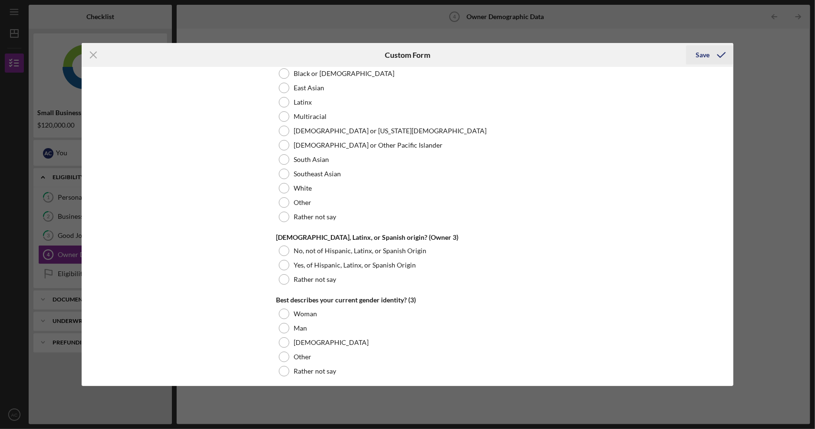
click at [705, 54] on div "Save" at bounding box center [703, 54] width 14 height 19
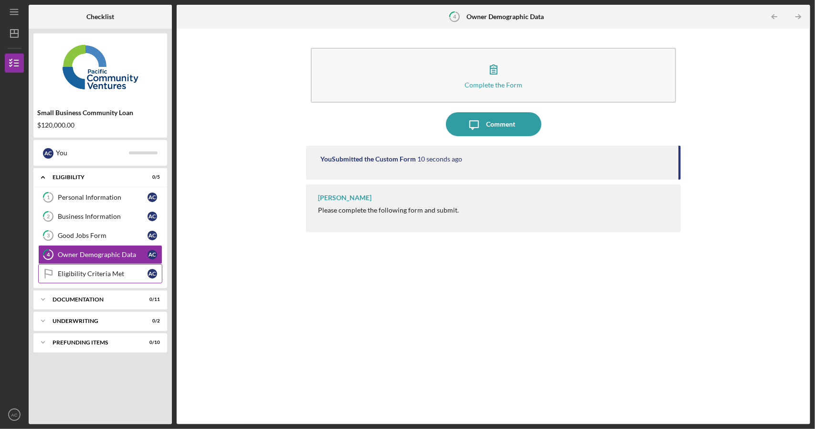
click at [81, 270] on div "Eligibility Criteria Met" at bounding box center [103, 274] width 90 height 8
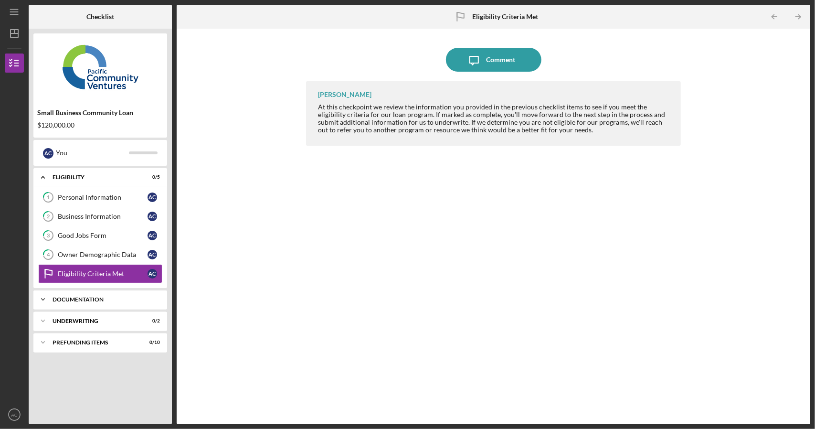
click at [68, 300] on div "Documentation" at bounding box center [104, 300] width 103 height 6
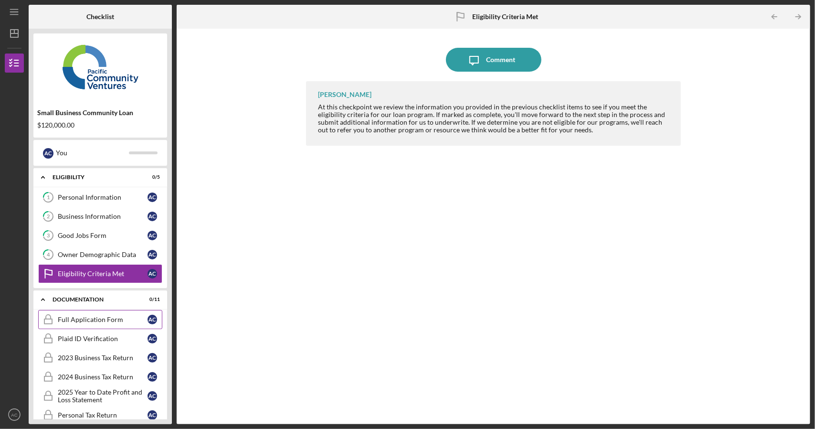
click at [98, 316] on div "Full Application Form" at bounding box center [103, 320] width 90 height 8
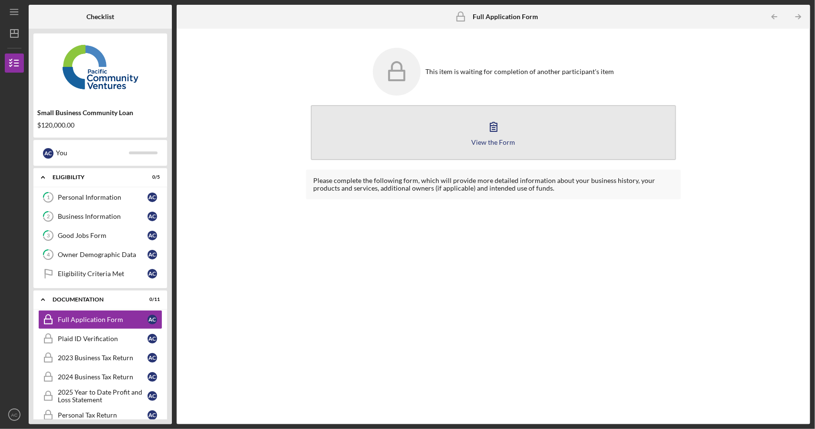
click at [498, 134] on icon "button" at bounding box center [494, 127] width 24 height 24
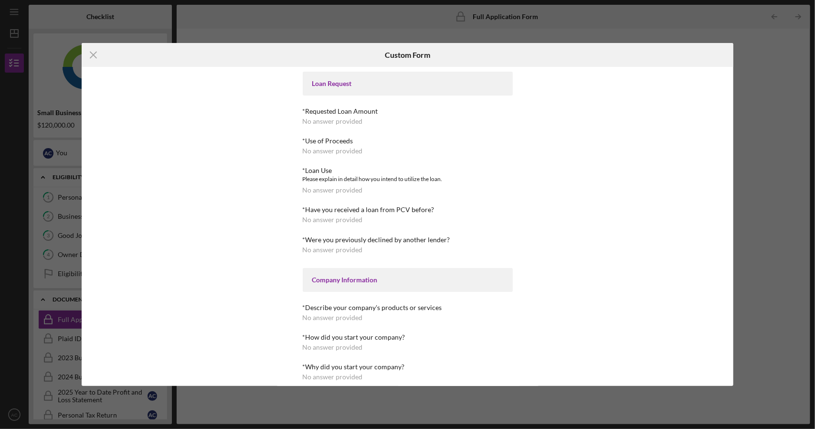
click at [342, 121] on div "No answer provided" at bounding box center [333, 122] width 60 height 8
click at [345, 84] on div "Loan Request" at bounding box center [407, 84] width 191 height 8
click at [92, 57] on icon "Icon/Menu Close" at bounding box center [94, 55] width 24 height 24
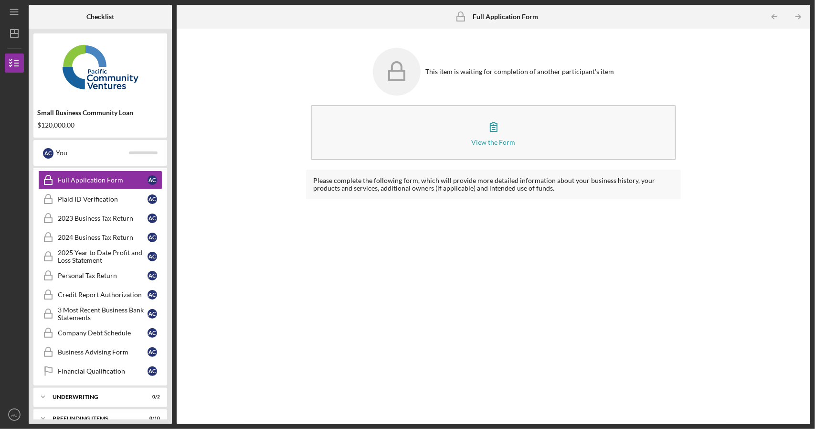
scroll to position [148, 0]
